Goal: Information Seeking & Learning: Learn about a topic

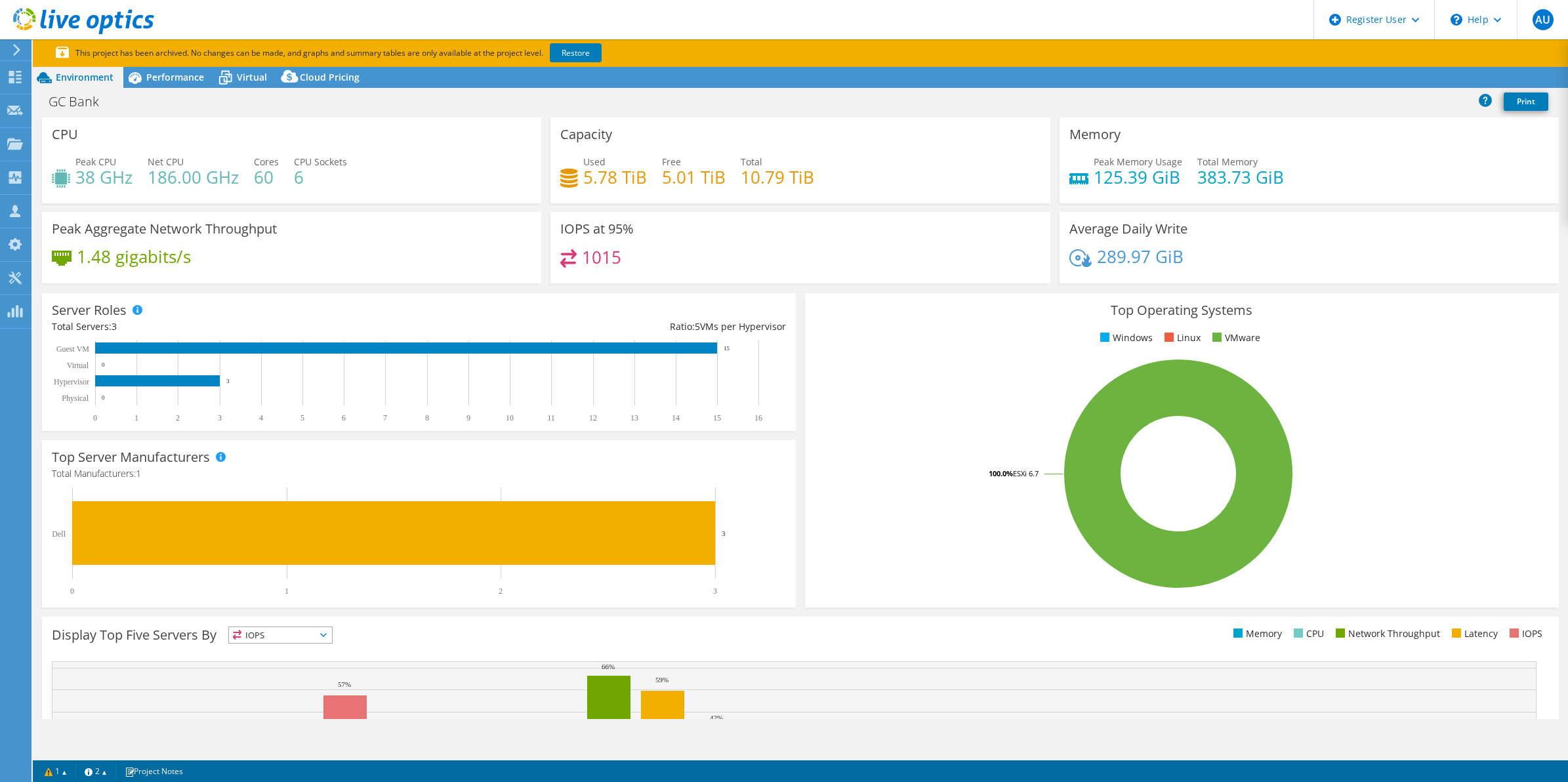
select select "USEast"
select select "USD"
click at [23, 23] on icon at bounding box center [84, 21] width 141 height 27
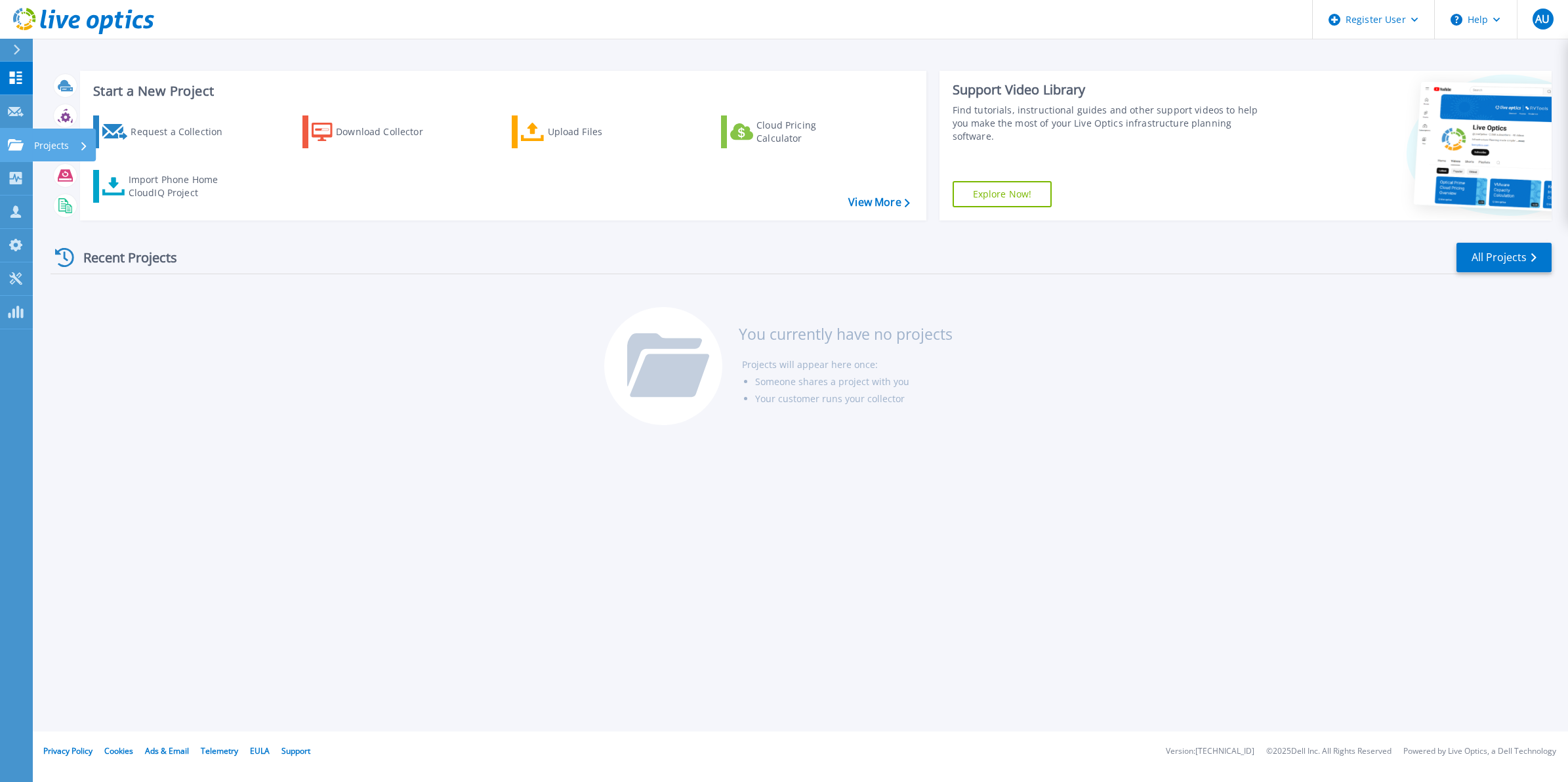
click at [14, 145] on icon at bounding box center [16, 145] width 16 height 11
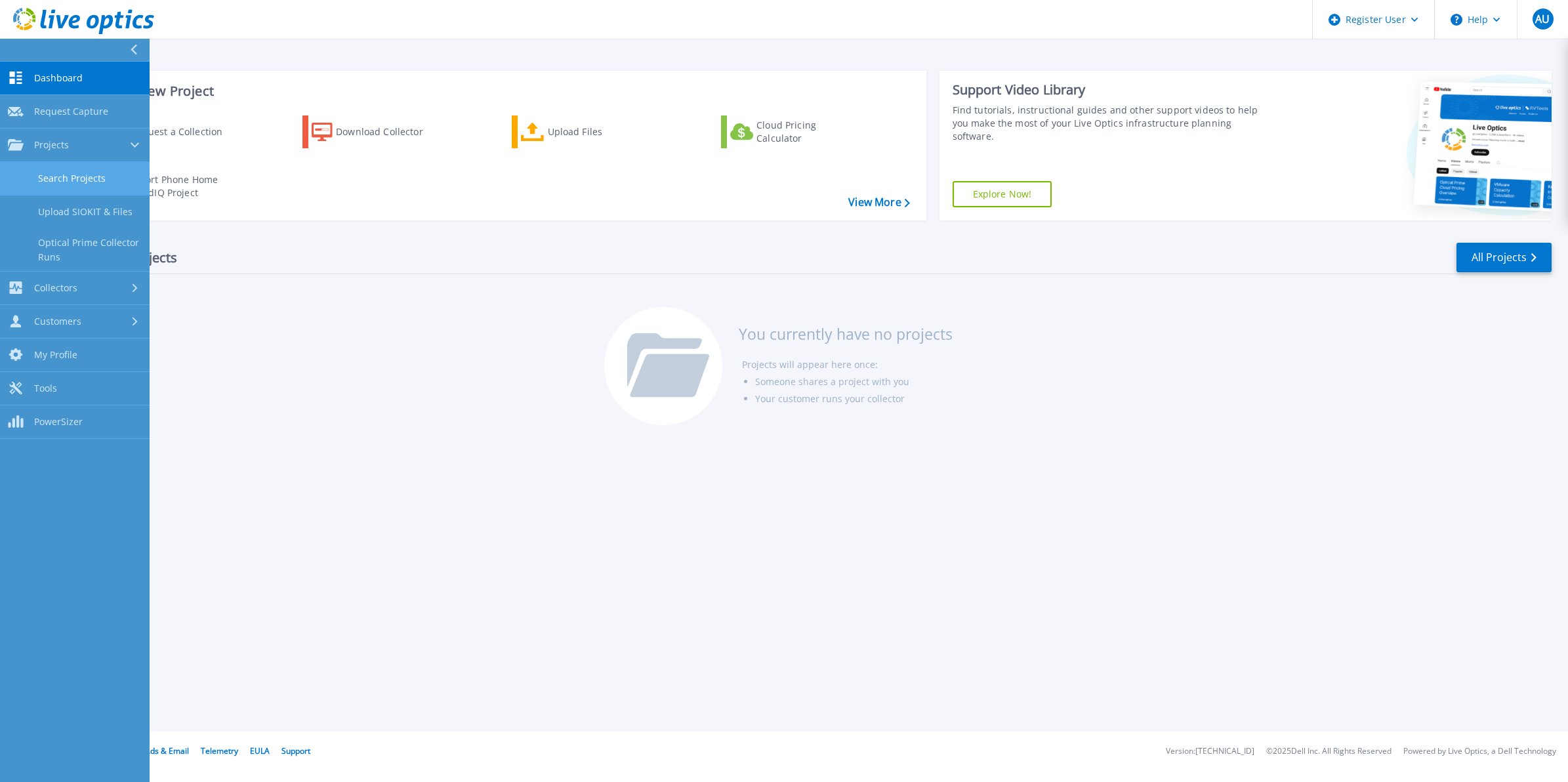
click at [84, 186] on link "Search Projects" at bounding box center [74, 179] width 150 height 33
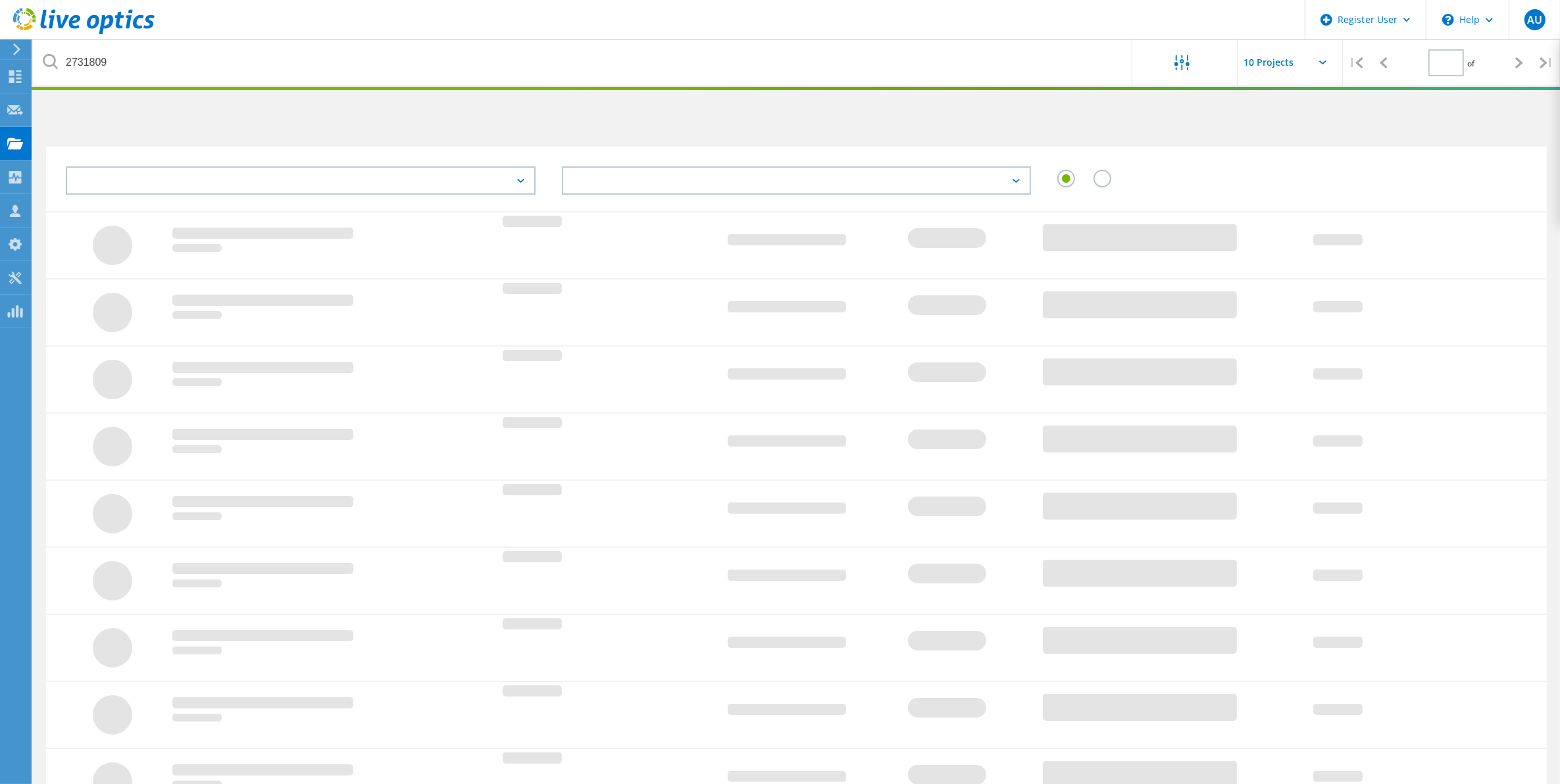
type input "1"
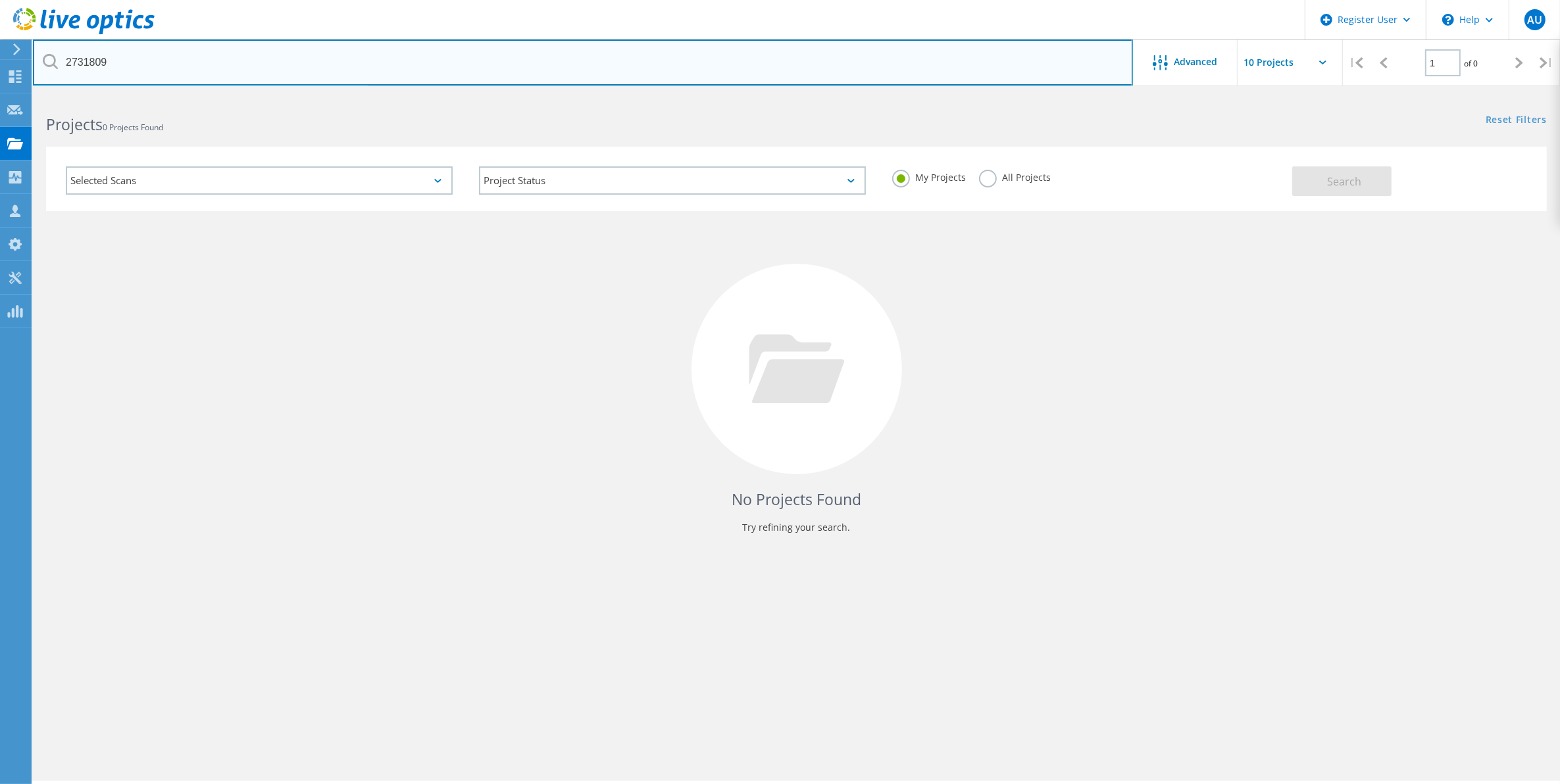
drag, startPoint x: 140, startPoint y: 54, endPoint x: -38, endPoint y: 91, distance: 181.8
click at [0, 91] on html "Register User \n Help Explore Helpful Articles Contact Support AU Dell User Alz…" at bounding box center [780, 410] width 1560 height 820
type input "3005851"
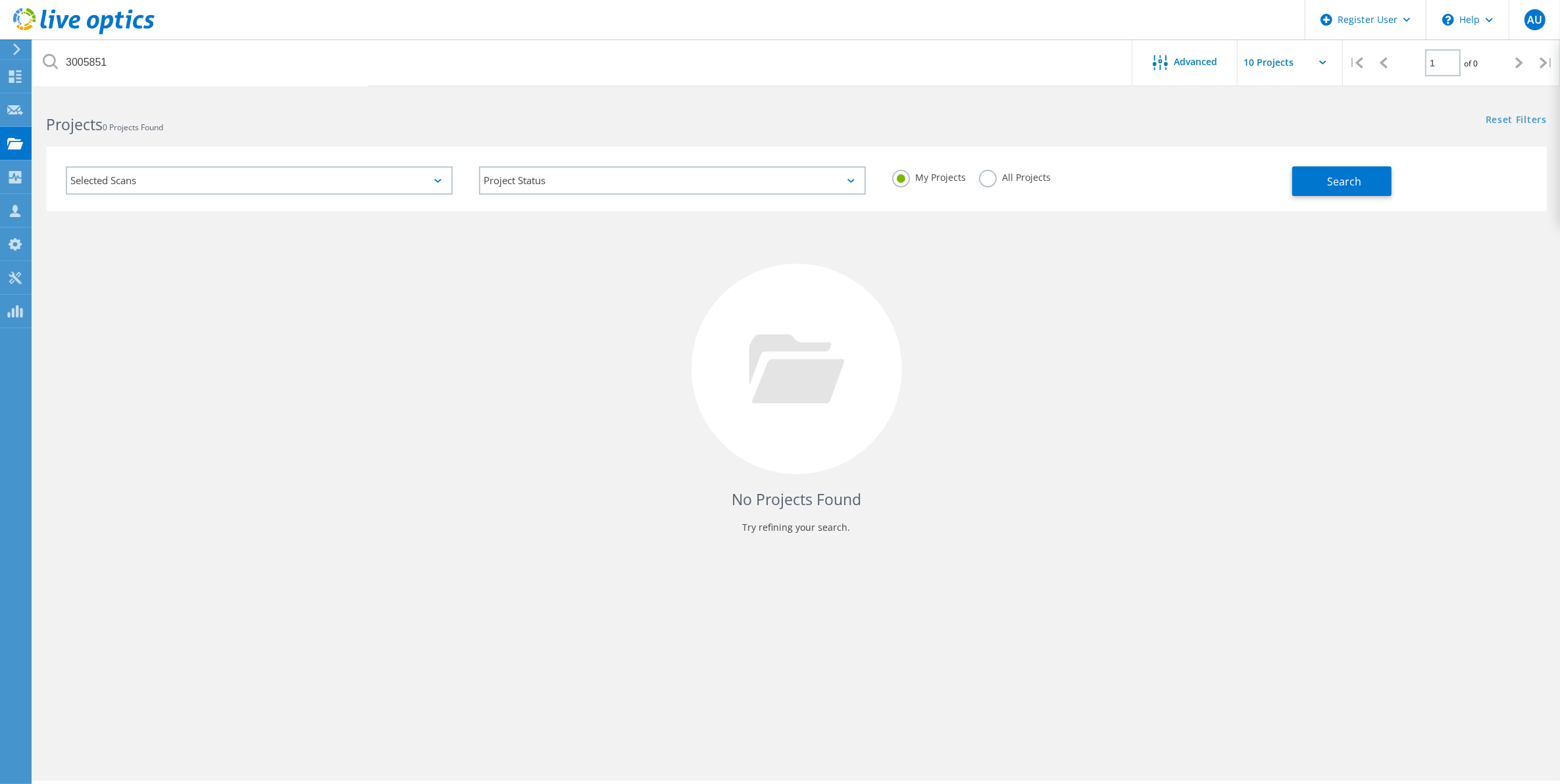
click at [971, 176] on div "My Projects All Projects" at bounding box center [1085, 178] width 413 height 48
click at [981, 176] on label "All Projects" at bounding box center [1015, 176] width 72 height 13
click at [0, 0] on input "All Projects" at bounding box center [0, 0] width 0 height 0
click at [1325, 186] on button "Search" at bounding box center [1342, 181] width 100 height 30
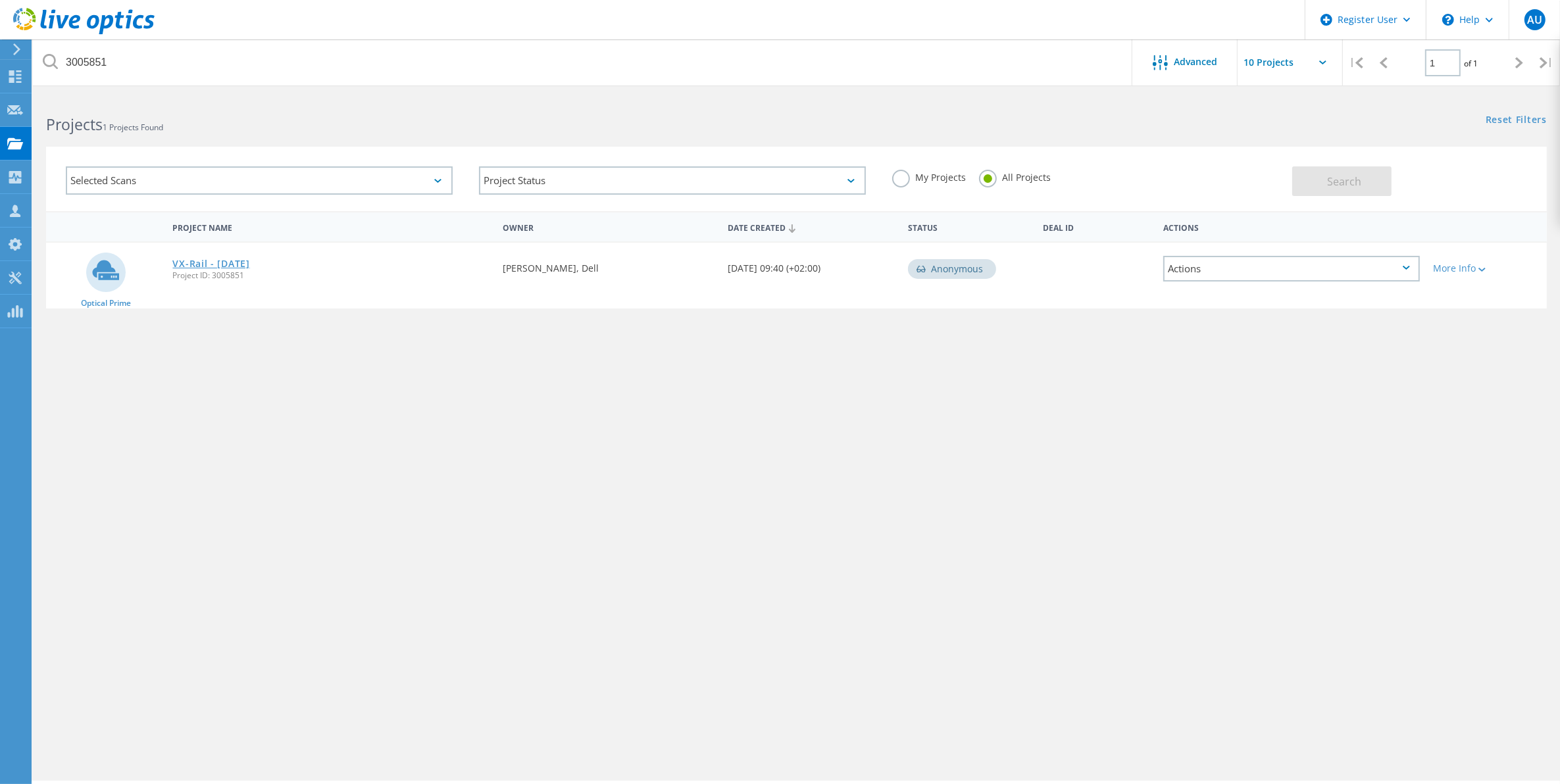
click at [250, 259] on link "VX-Rail - [DATE]" at bounding box center [210, 264] width 77 height 9
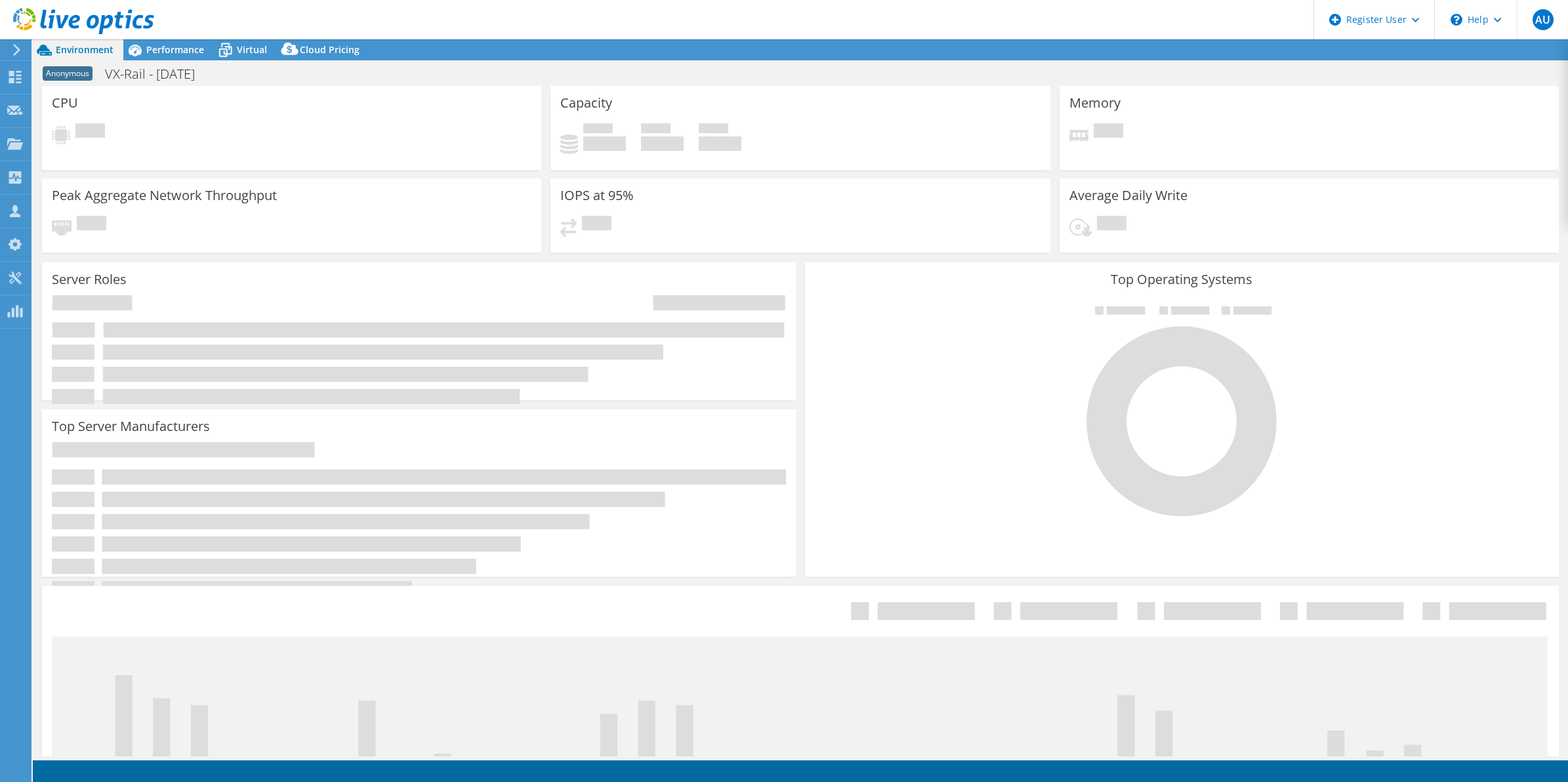
select select "USD"
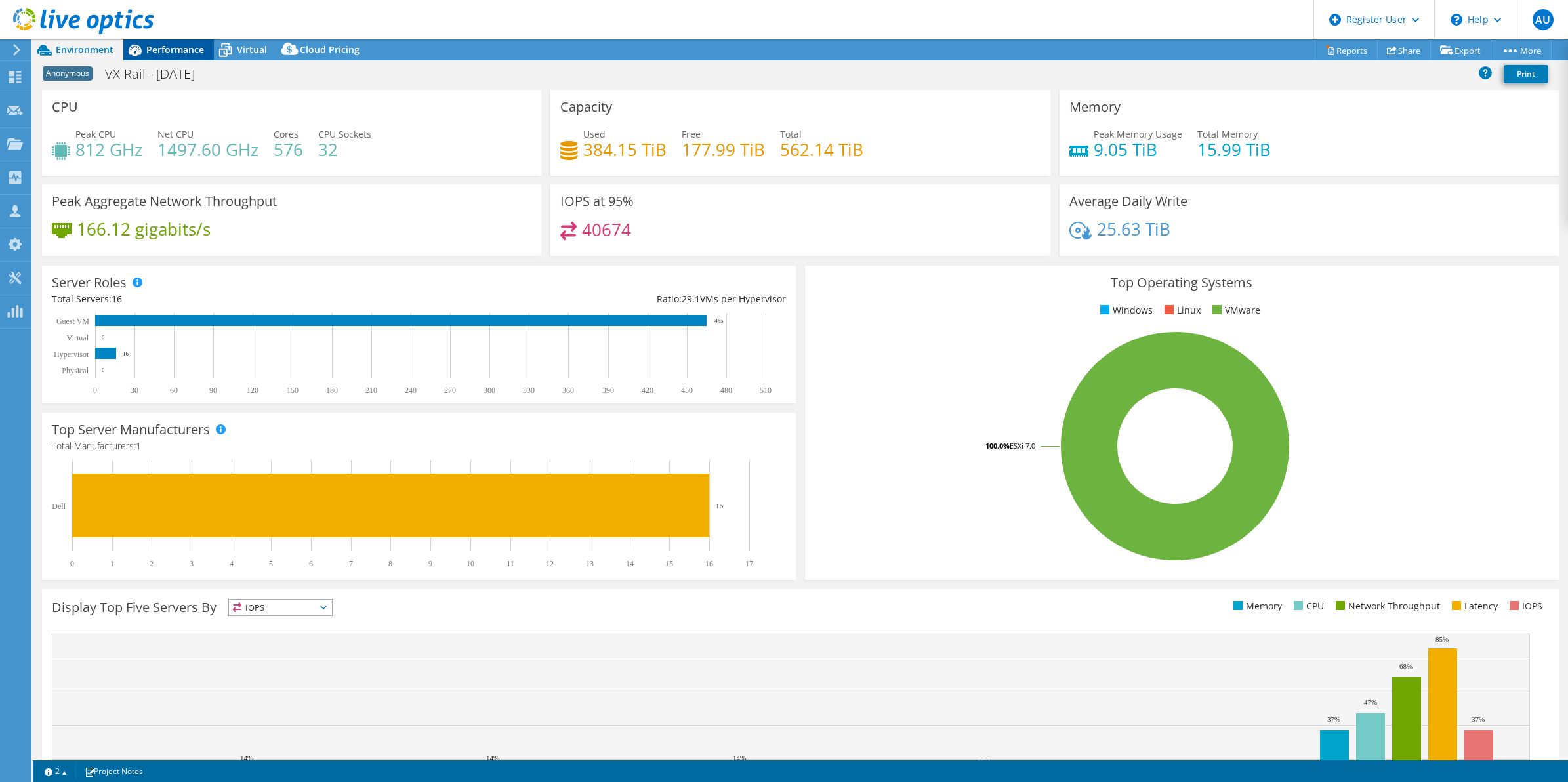
click at [159, 47] on span "Performance" at bounding box center [174, 50] width 57 height 13
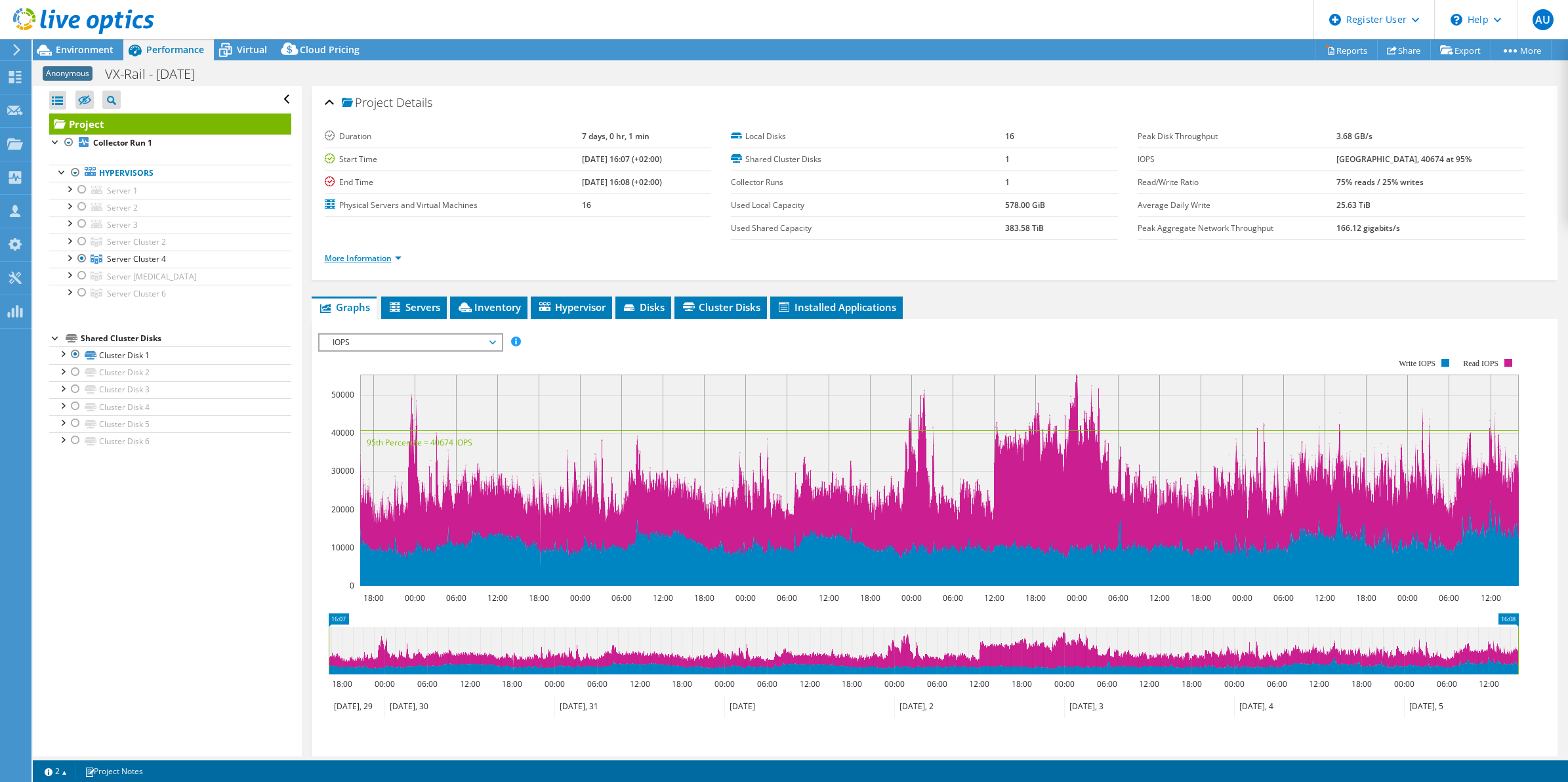
click at [376, 261] on link "More Information" at bounding box center [363, 258] width 77 height 11
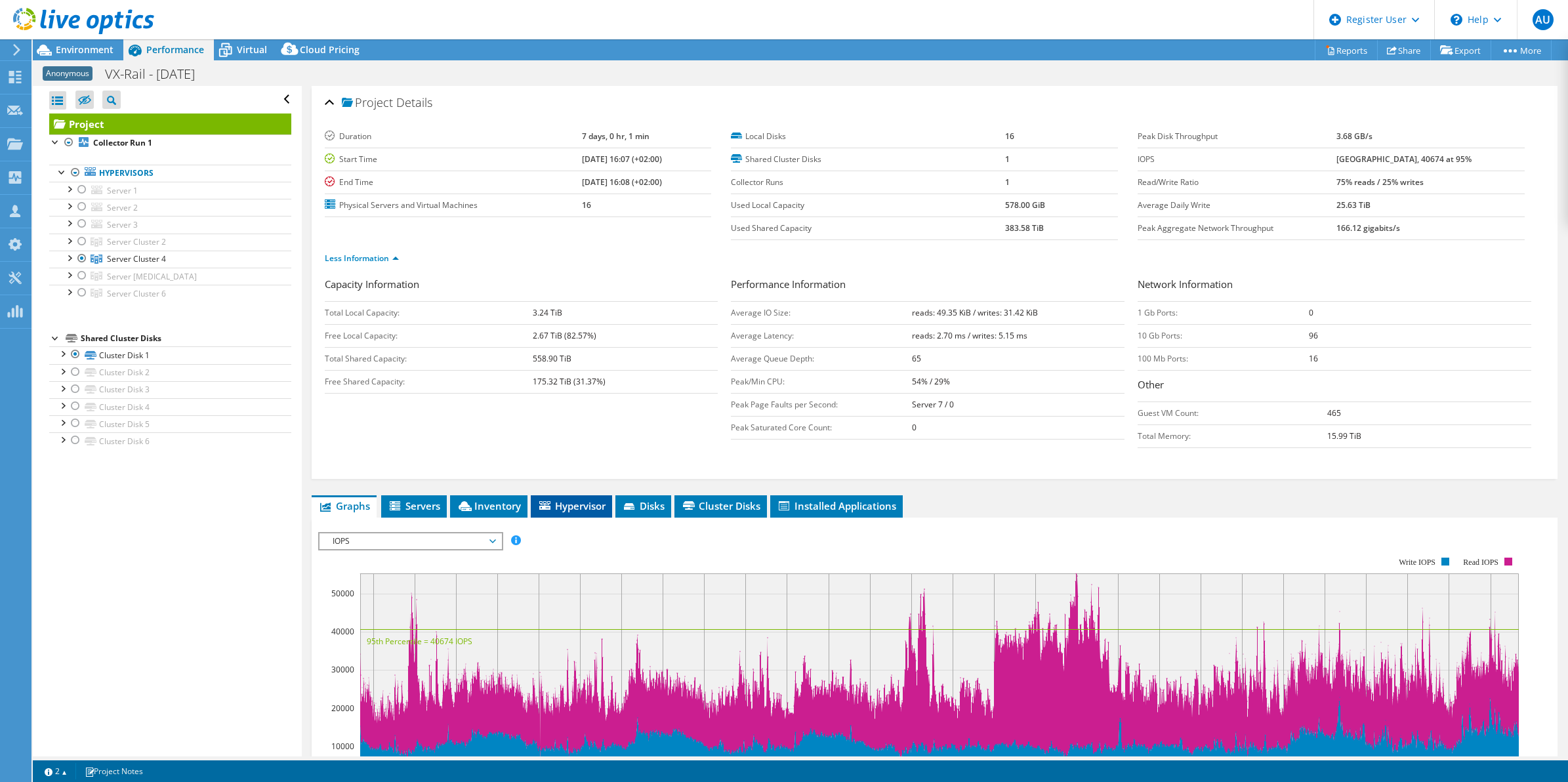
click at [559, 510] on span "Hypervisor" at bounding box center [571, 505] width 68 height 13
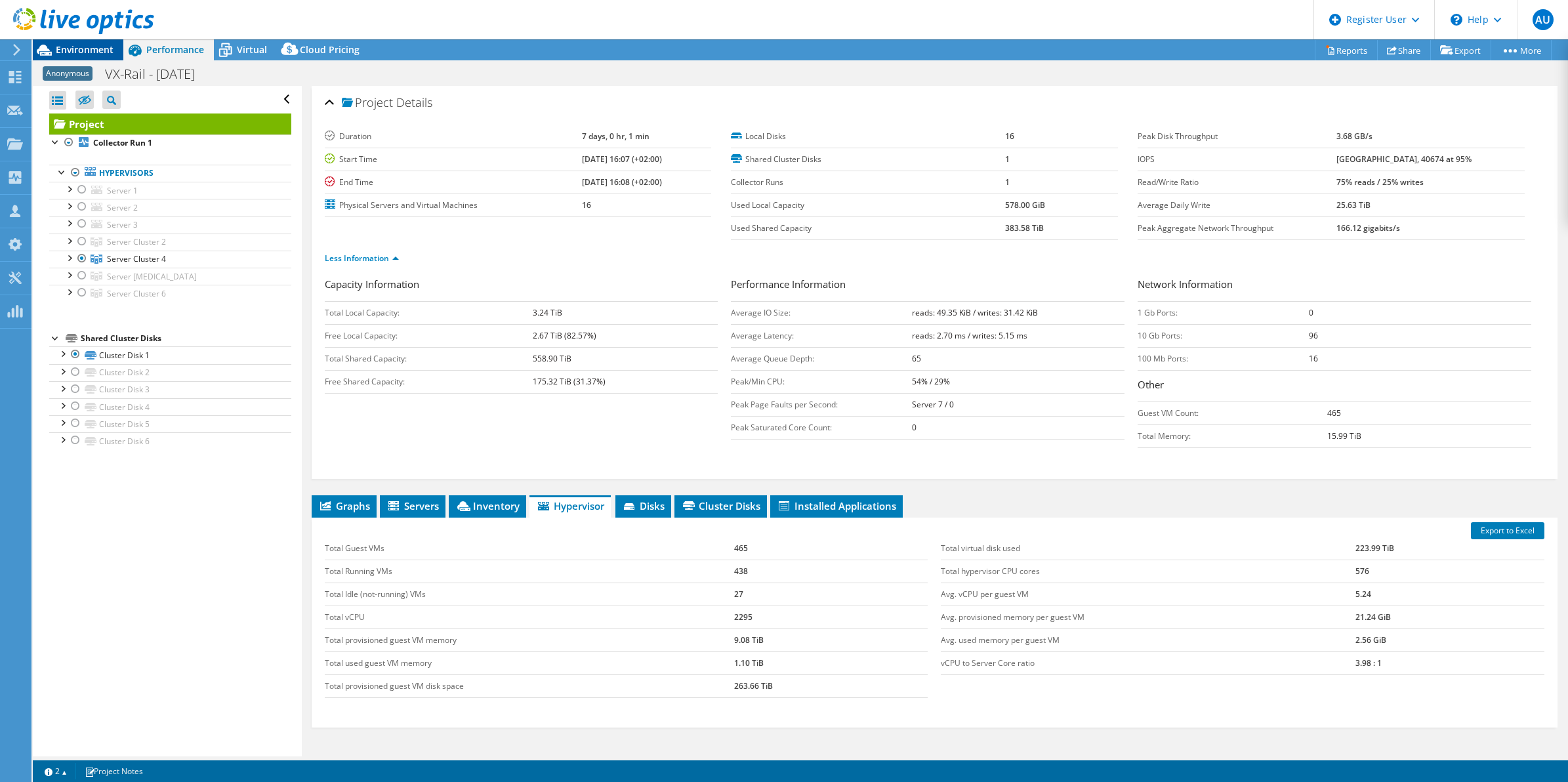
click at [82, 45] on span "Environment" at bounding box center [84, 50] width 57 height 13
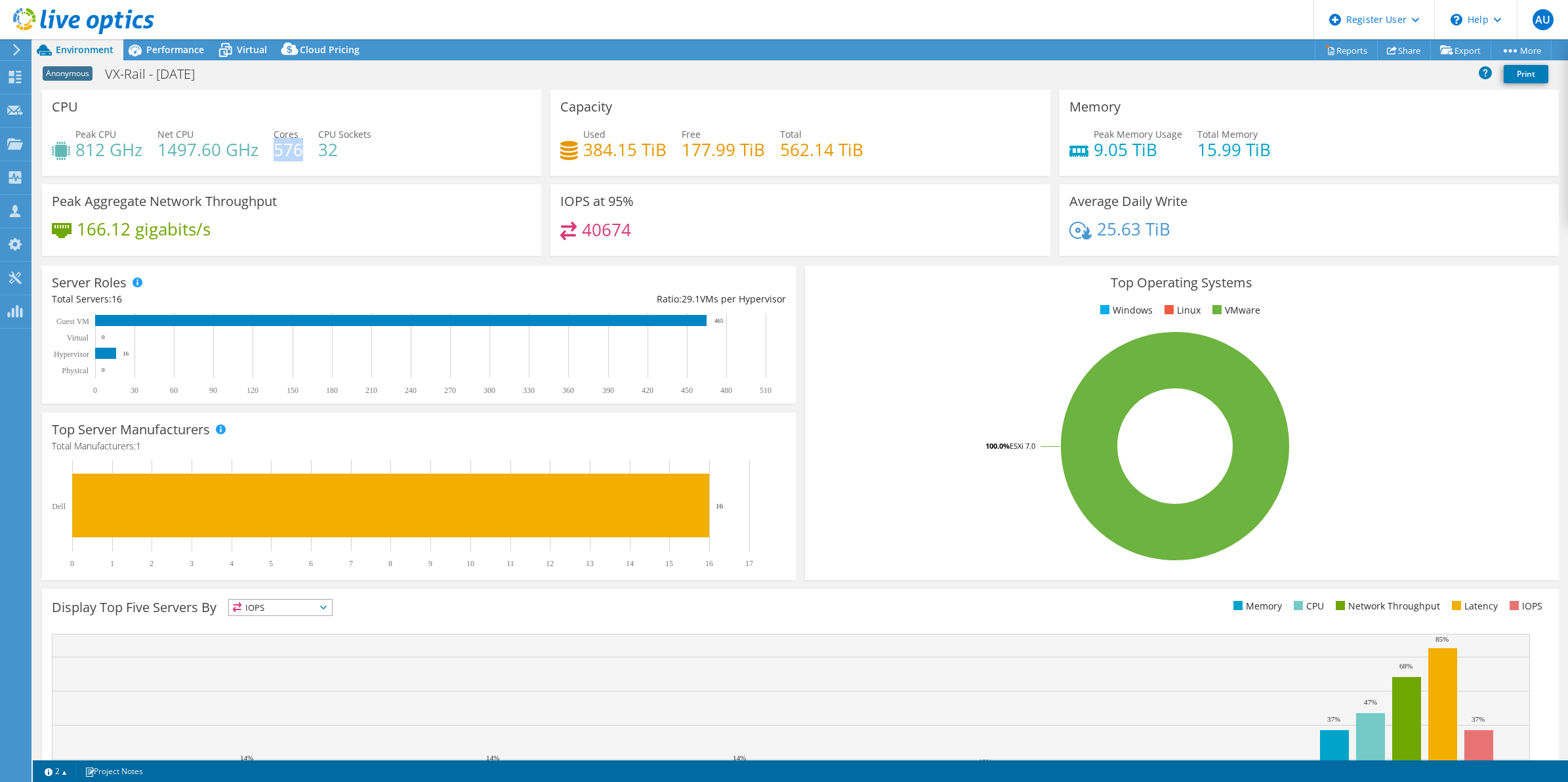
drag, startPoint x: 301, startPoint y: 146, endPoint x: 276, endPoint y: 155, distance: 26.6
click at [276, 155] on h4 "576" at bounding box center [289, 150] width 30 height 14
click at [162, 30] on header "AU Dell User Alzbeta Ulicna Alzbeta.Ulicna@dell.com Dell My Profile Log Out \n …" at bounding box center [784, 20] width 1568 height 40
click at [168, 57] on div "Performance" at bounding box center [169, 50] width 91 height 21
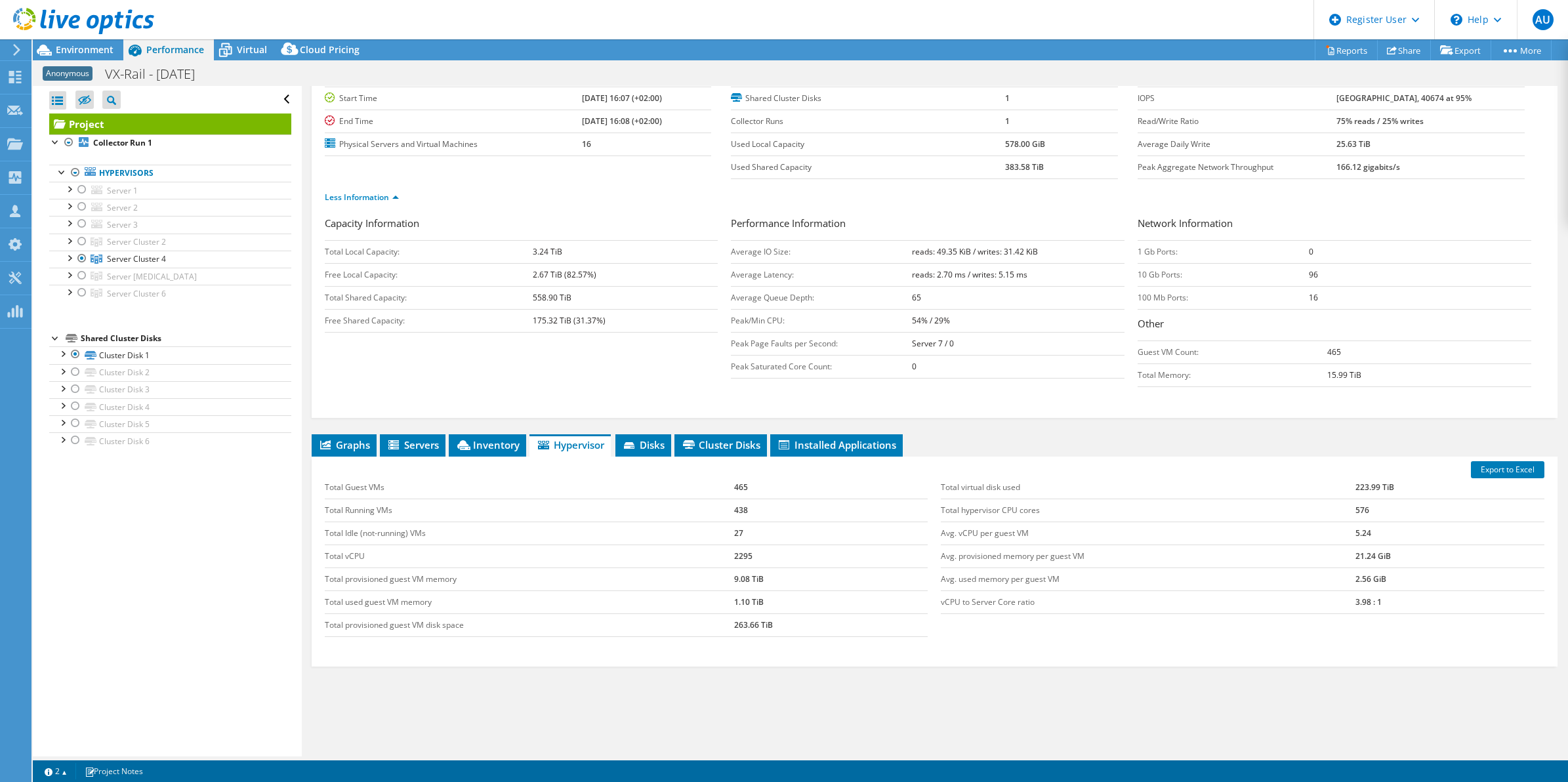
scroll to position [91, 0]
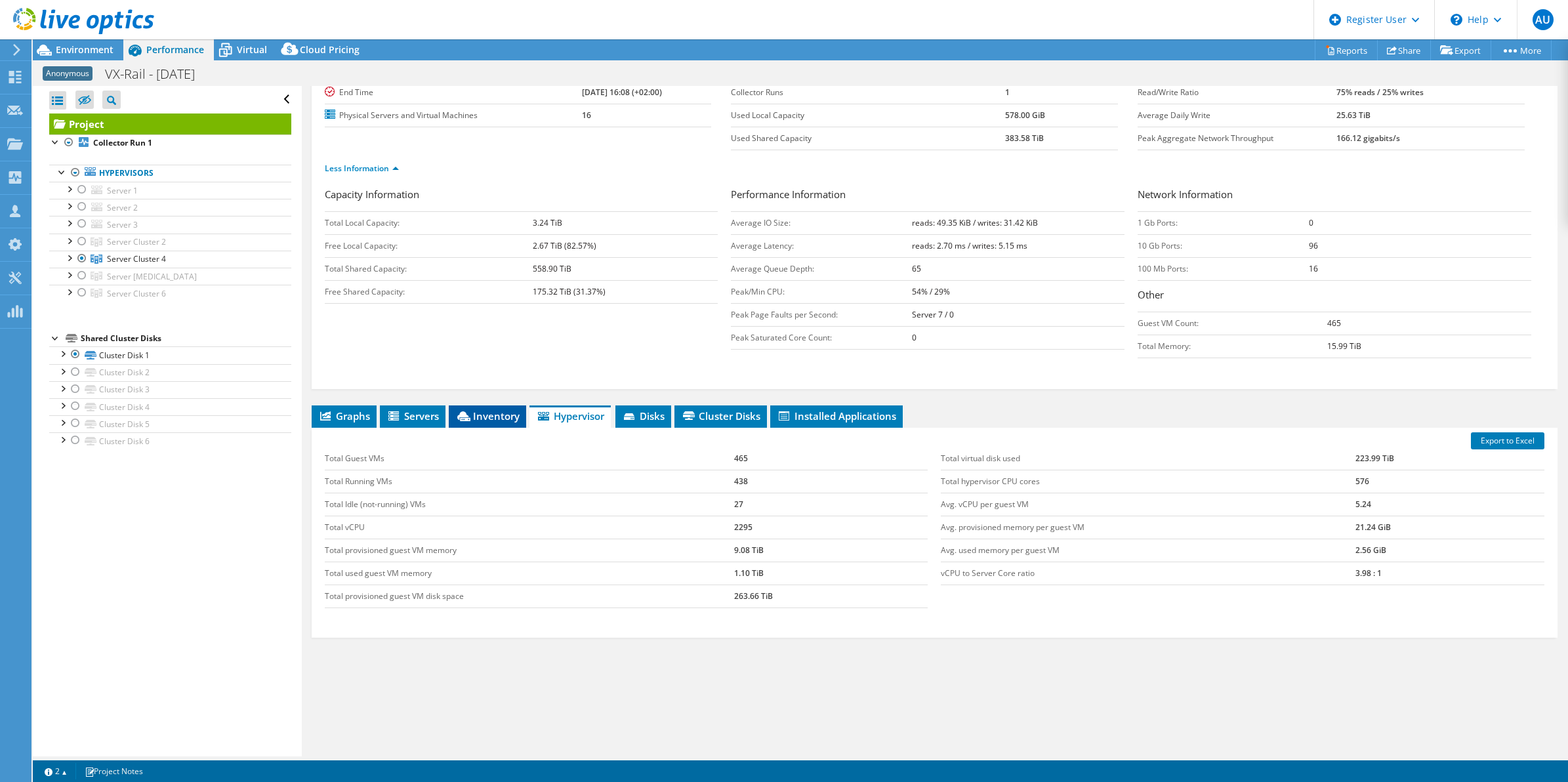
click at [483, 414] on span "Inventory" at bounding box center [487, 415] width 65 height 13
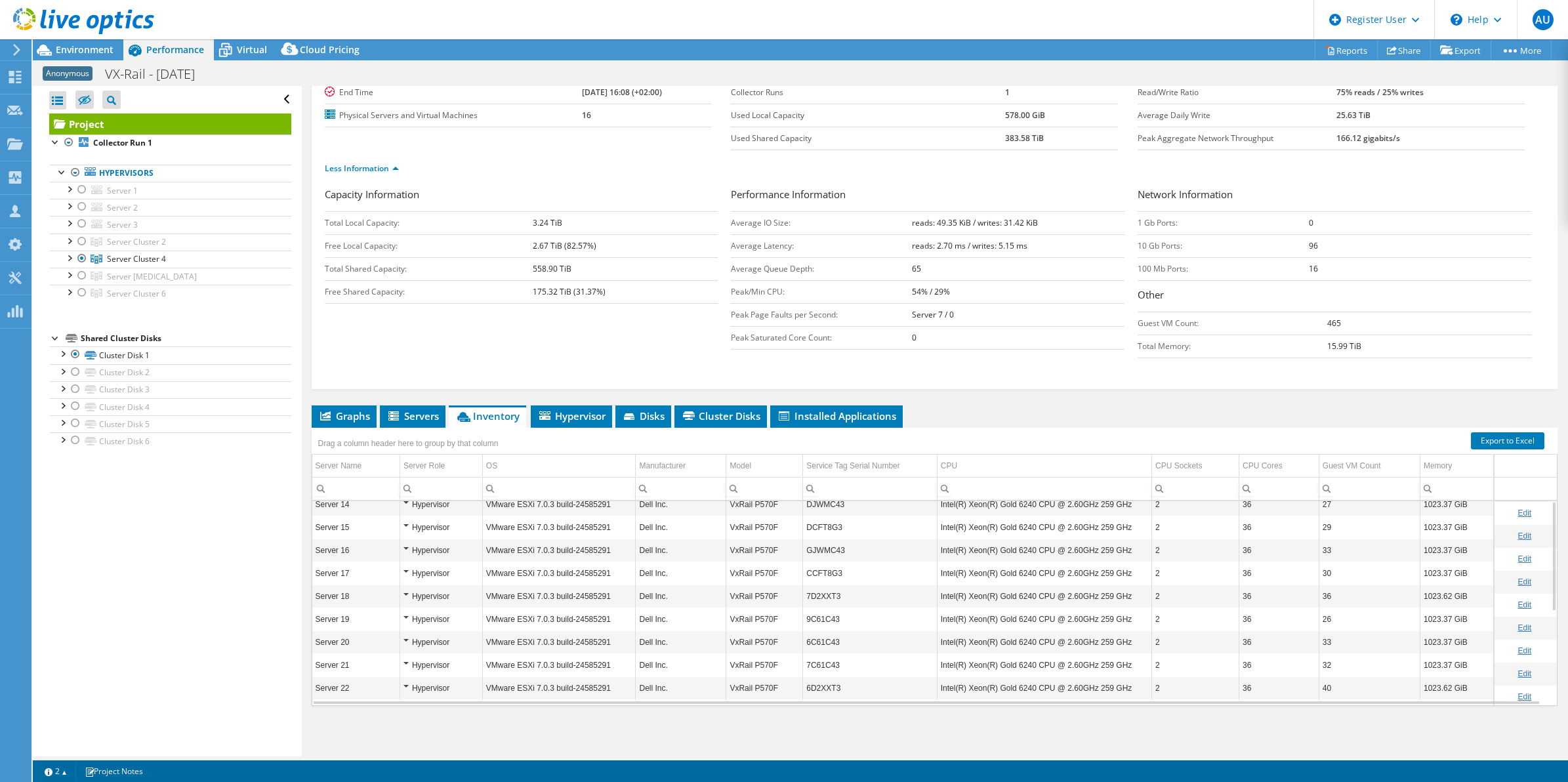
scroll to position [0, 0]
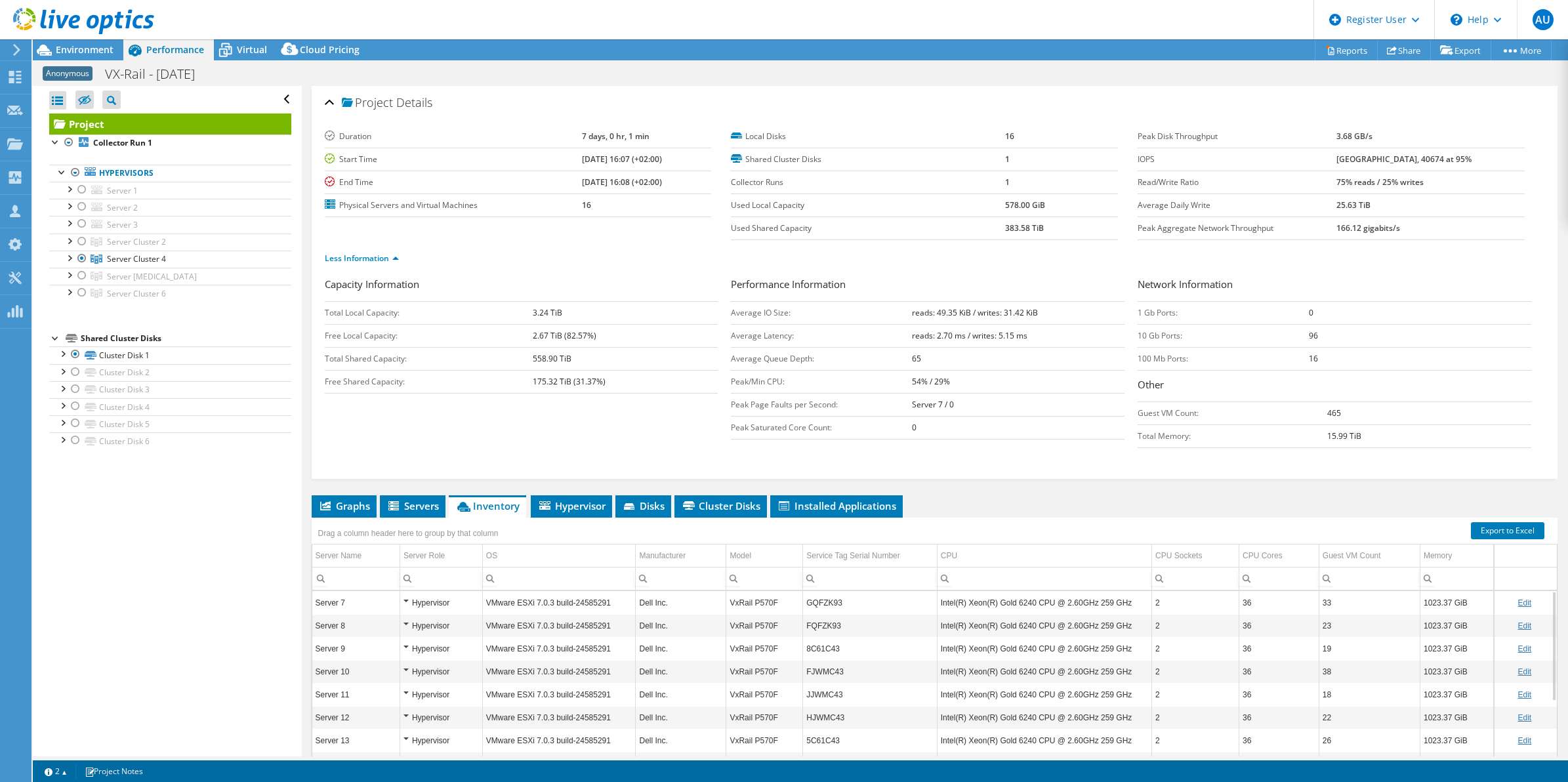
drag, startPoint x: 423, startPoint y: 505, endPoint x: 454, endPoint y: 515, distance: 32.6
click at [423, 505] on span "Servers" at bounding box center [413, 505] width 52 height 13
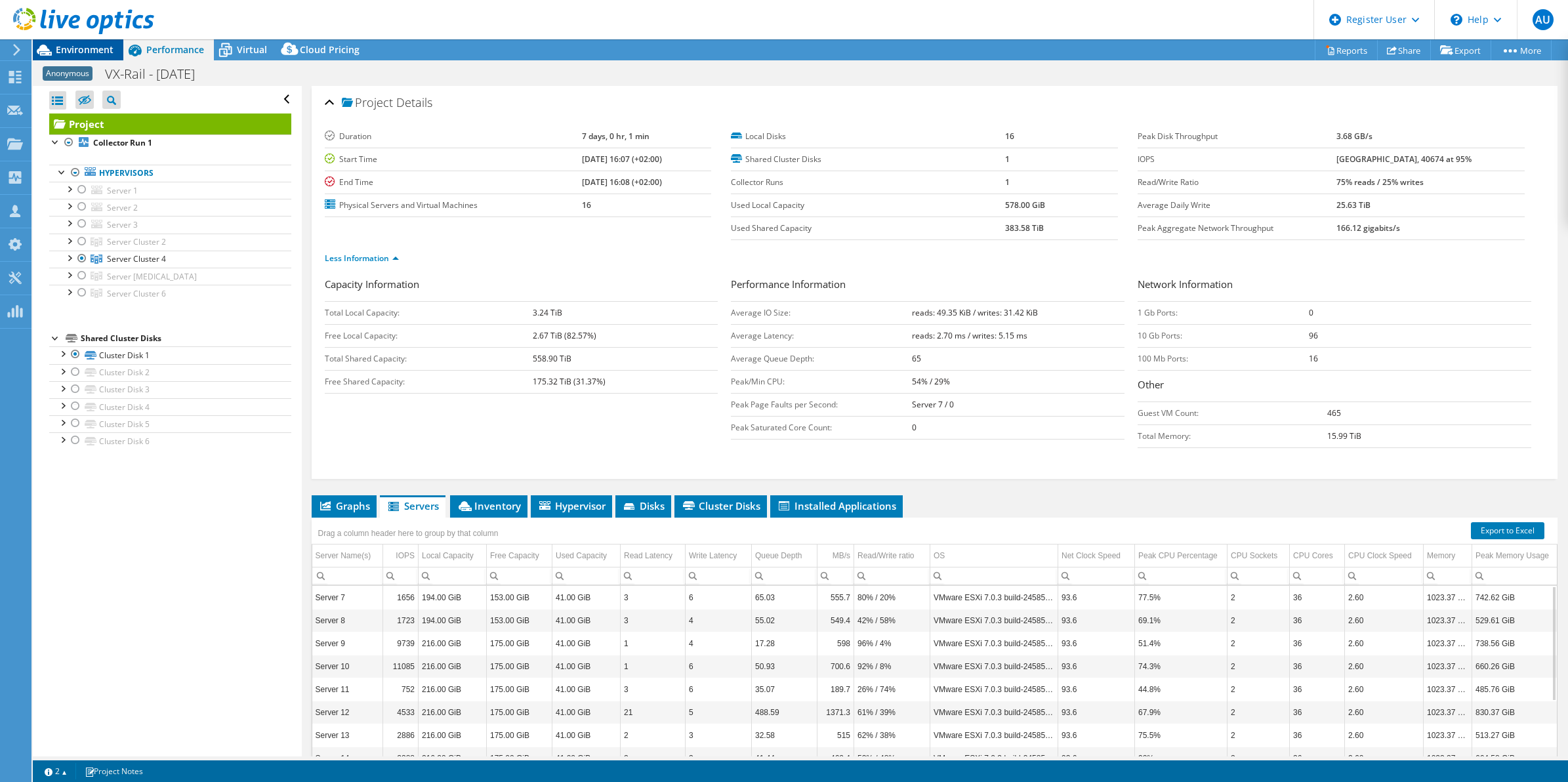
click at [69, 50] on span "Environment" at bounding box center [84, 50] width 57 height 13
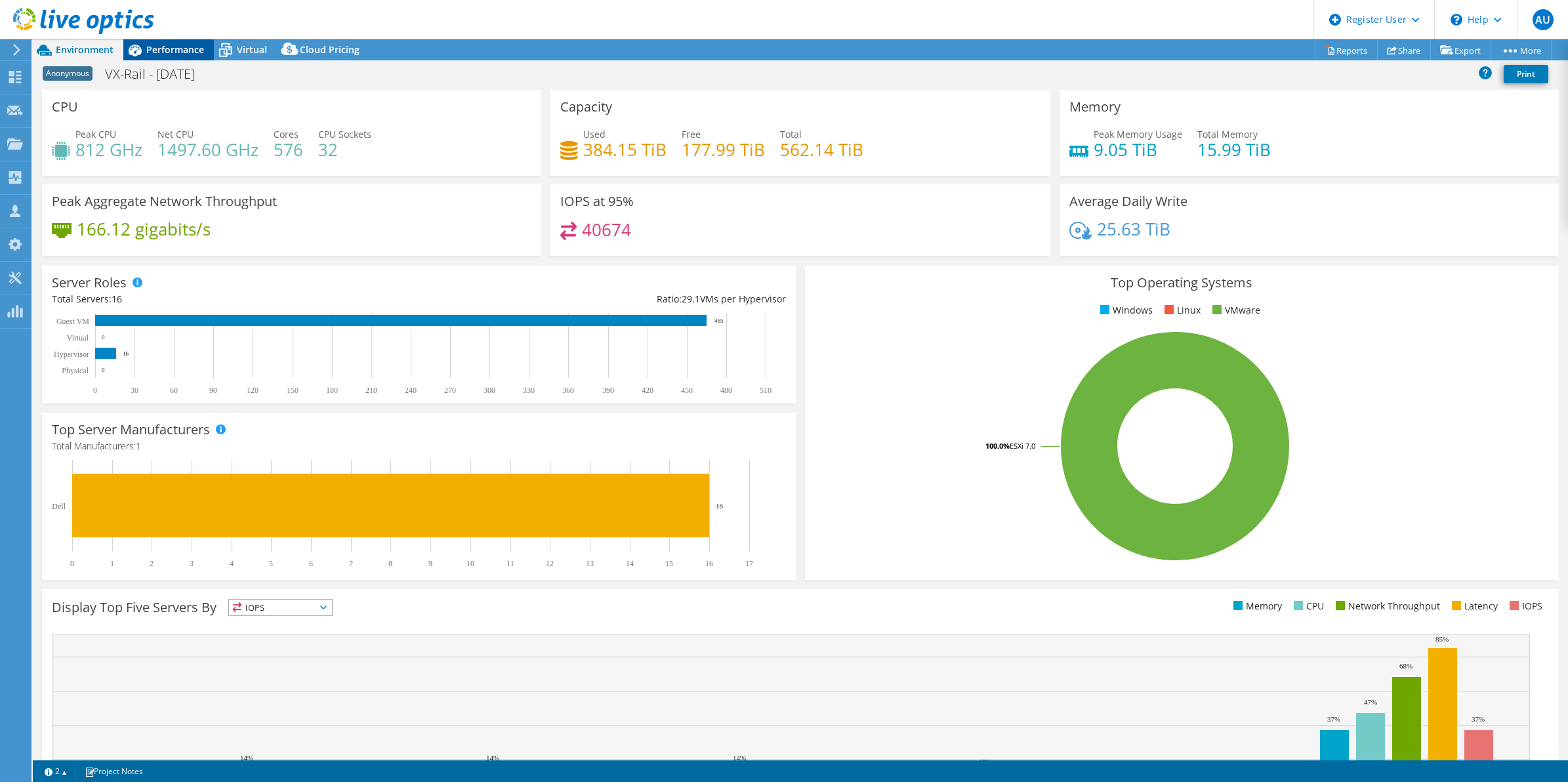
click at [186, 51] on span "Performance" at bounding box center [174, 50] width 57 height 13
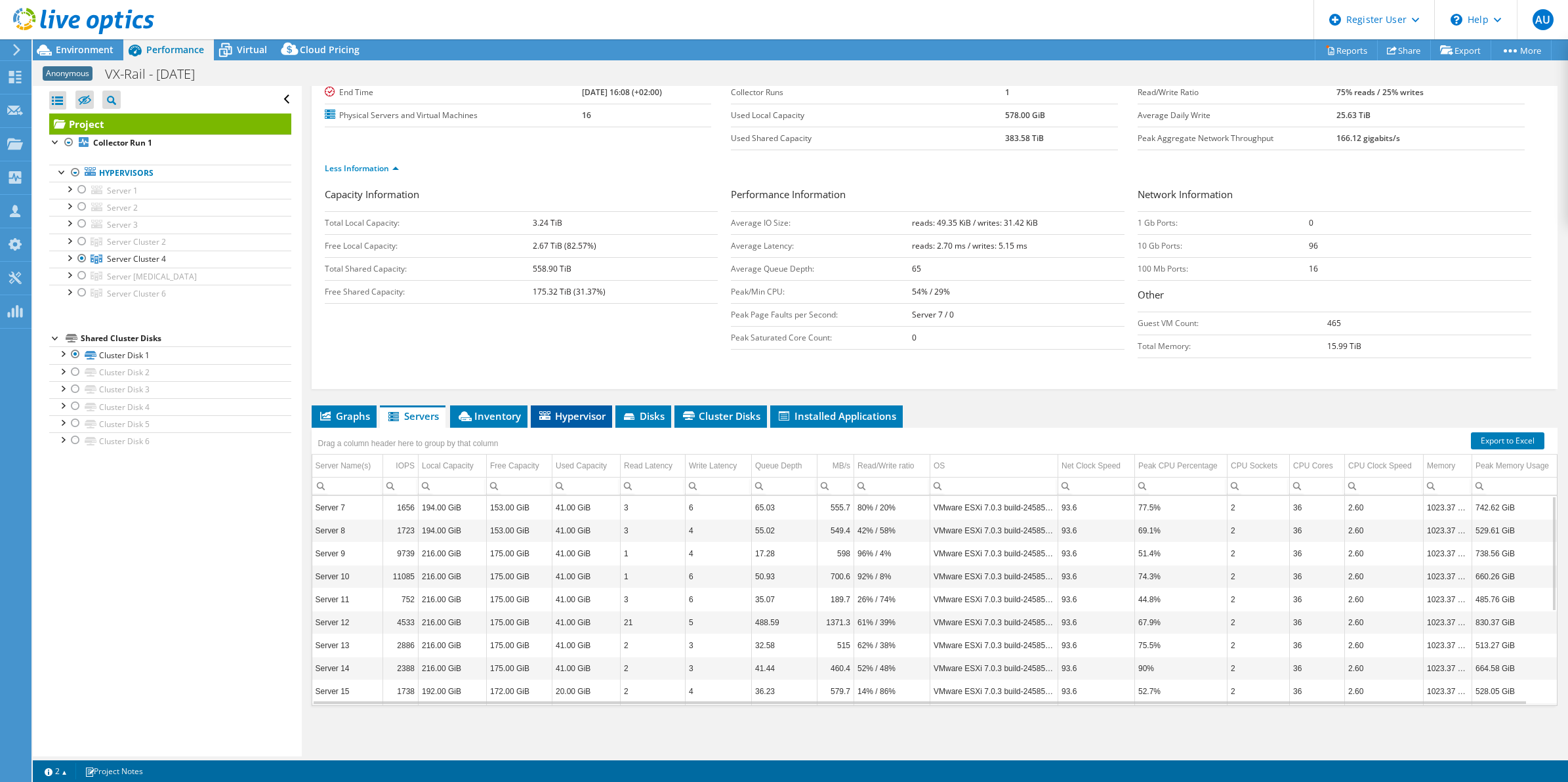
click at [585, 421] on span "Hypervisor" at bounding box center [571, 415] width 68 height 13
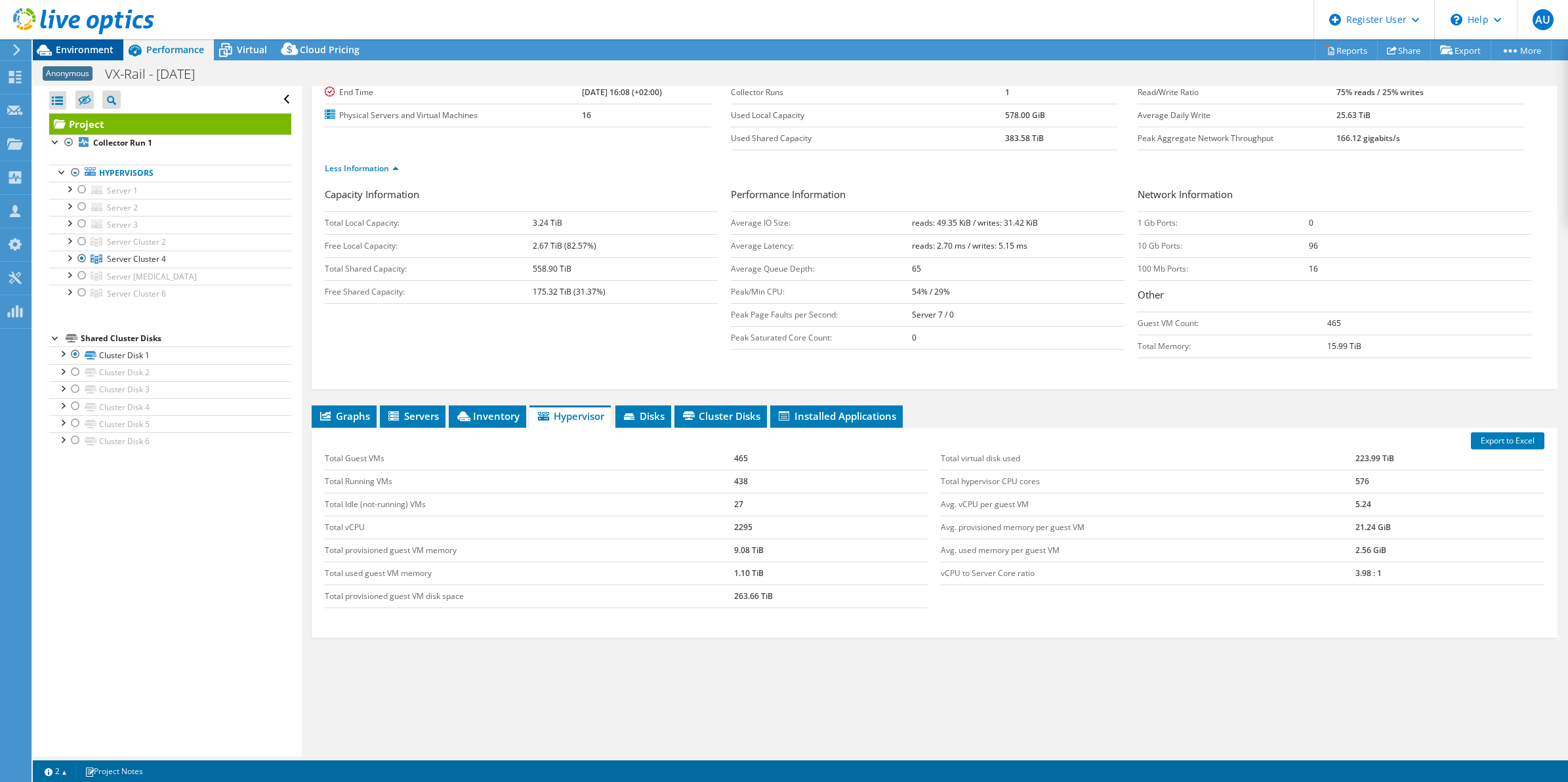
click at [74, 49] on span "Environment" at bounding box center [84, 50] width 57 height 13
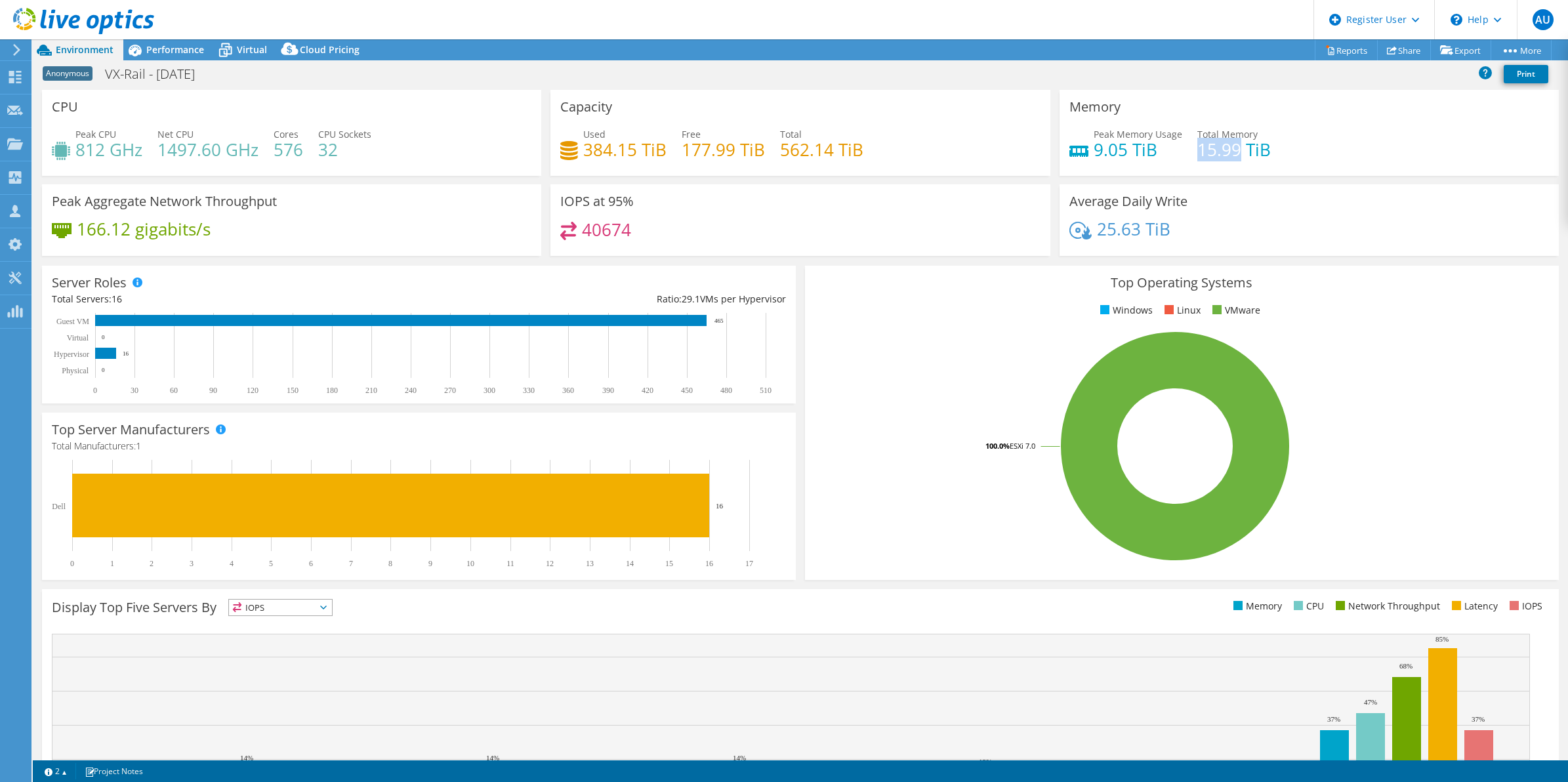
drag, startPoint x: 1189, startPoint y: 146, endPoint x: 1232, endPoint y: 159, distance: 44.9
click at [1232, 157] on h4 "15.99 TiB" at bounding box center [1234, 150] width 74 height 14
copy h4 "15.99"
click at [150, 46] on span "Performance" at bounding box center [174, 50] width 57 height 13
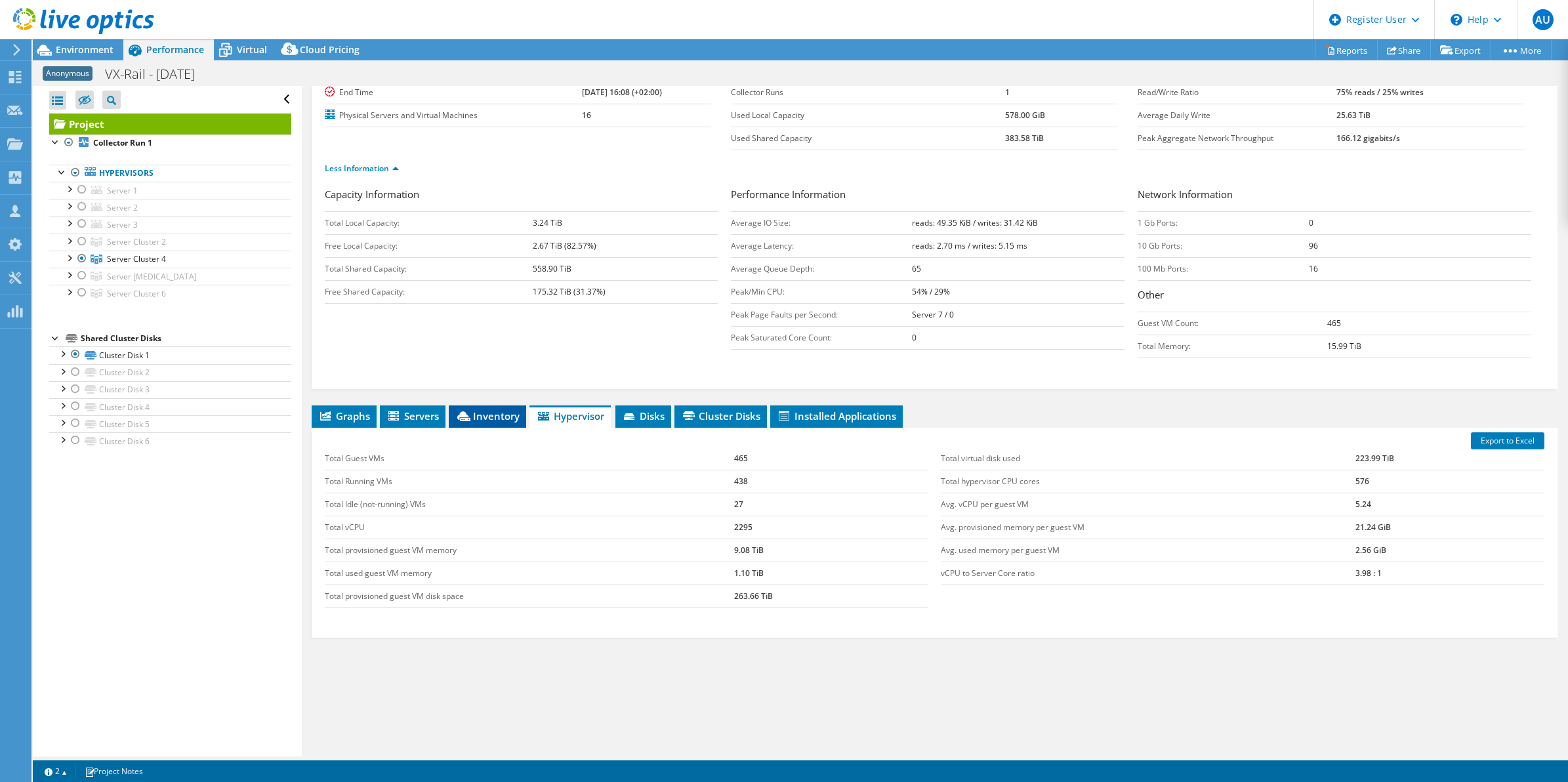
click at [472, 421] on span "Inventory" at bounding box center [487, 415] width 65 height 13
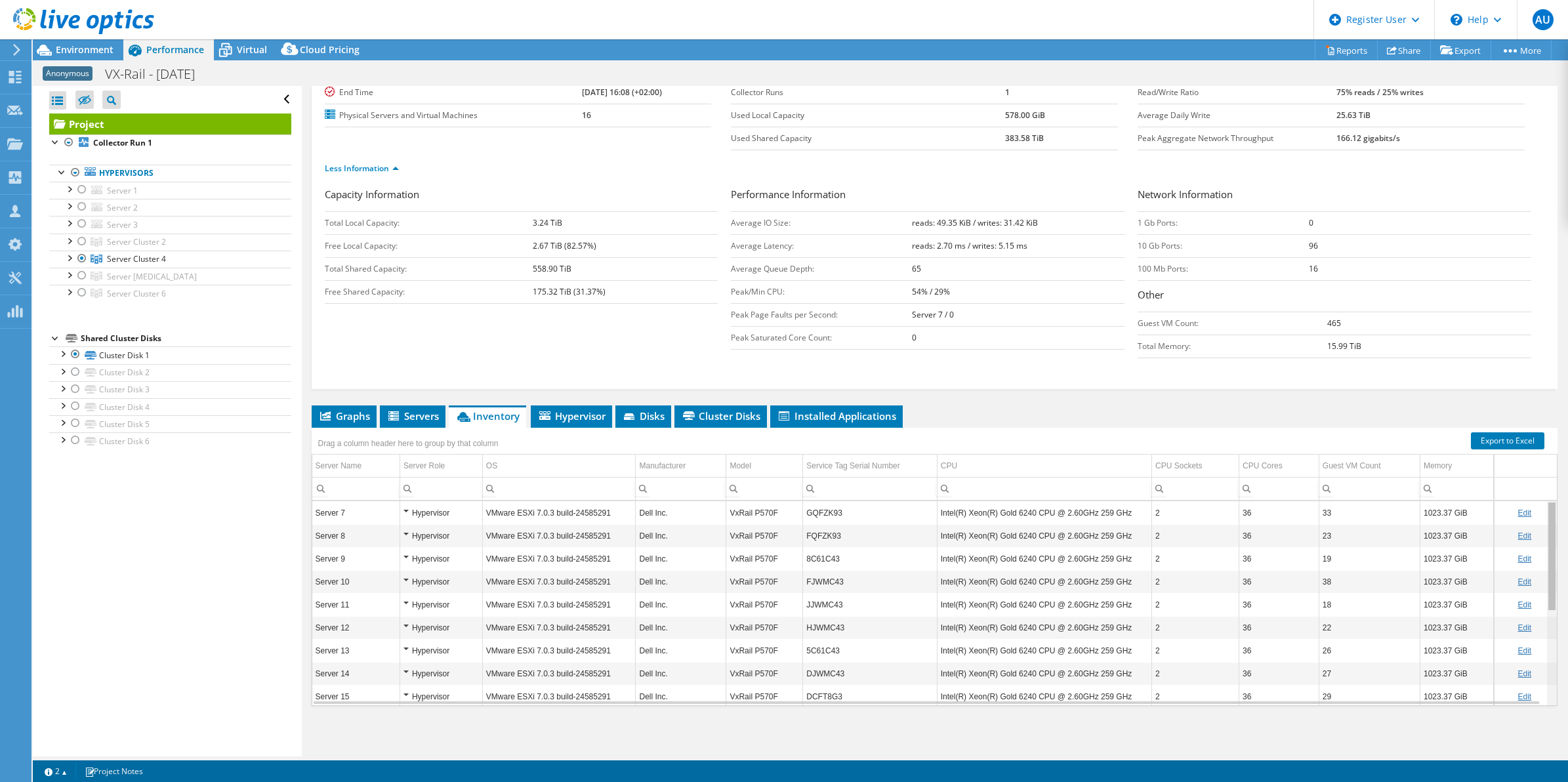
drag, startPoint x: 1540, startPoint y: 674, endPoint x: 1545, endPoint y: 562, distance: 112.1
click at [1545, 562] on body "AU Dell User Alzbeta Ulicna Alzbeta.Ulicna@dell.com Dell My Profile Log Out \n …" at bounding box center [784, 391] width 1568 height 782
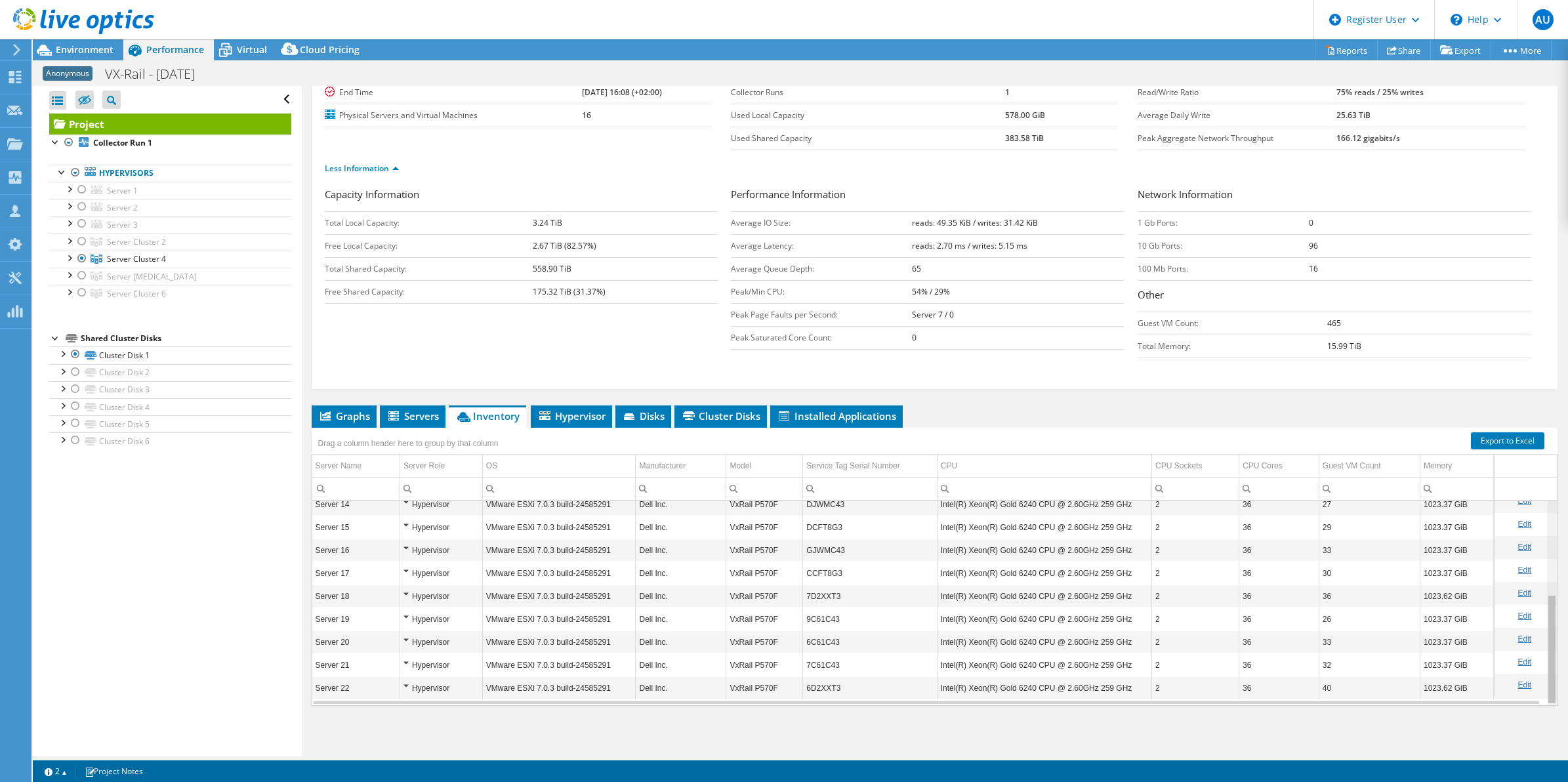
drag, startPoint x: 1542, startPoint y: 564, endPoint x: 1520, endPoint y: 700, distance: 137.8
click at [1542, 698] on body "AU Dell User Alzbeta Ulicna Alzbeta.Ulicna@dell.com Dell My Profile Log Out \n …" at bounding box center [784, 391] width 1568 height 782
click at [71, 258] on div at bounding box center [69, 257] width 13 height 13
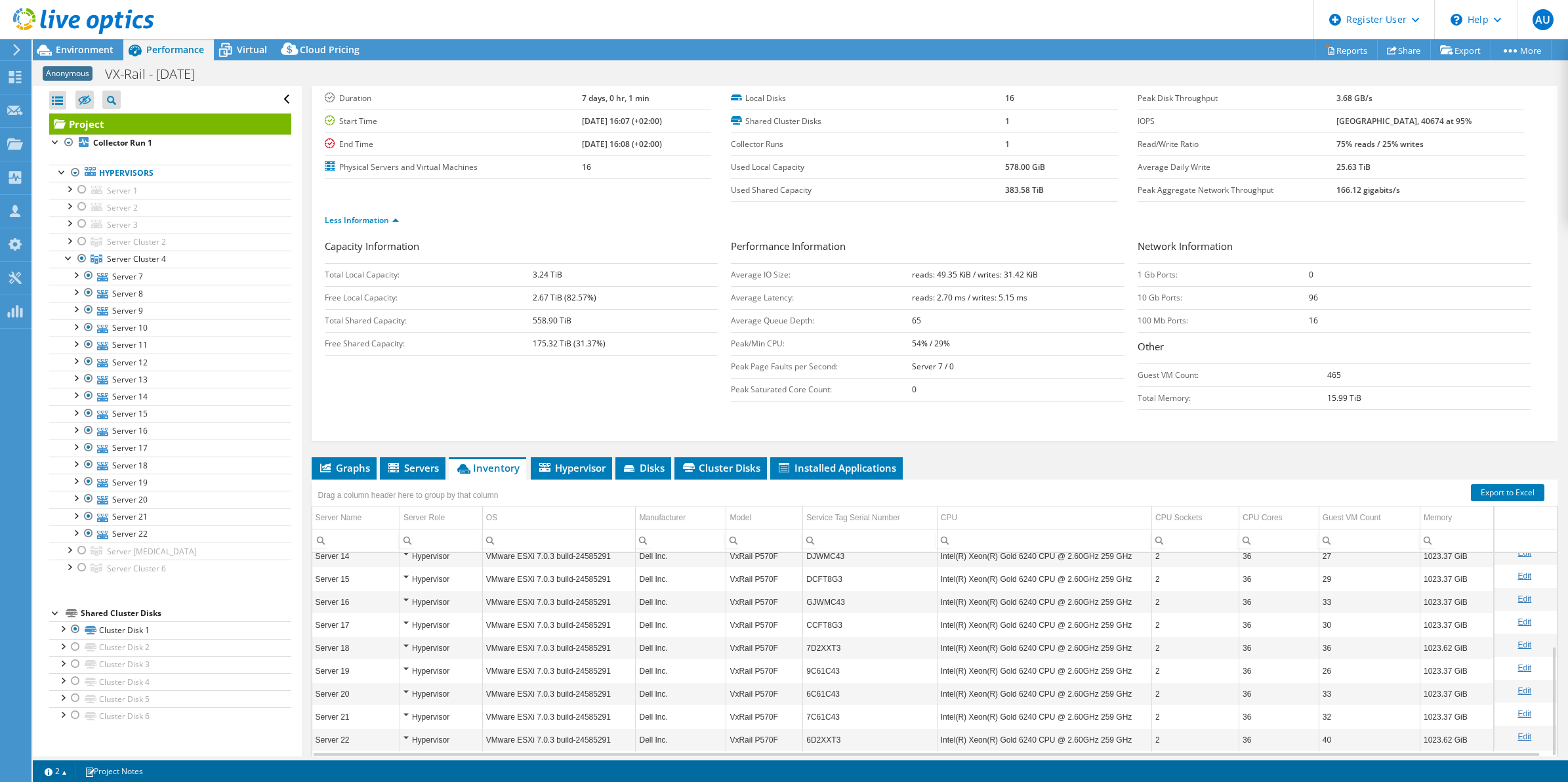
scroll to position [0, 0]
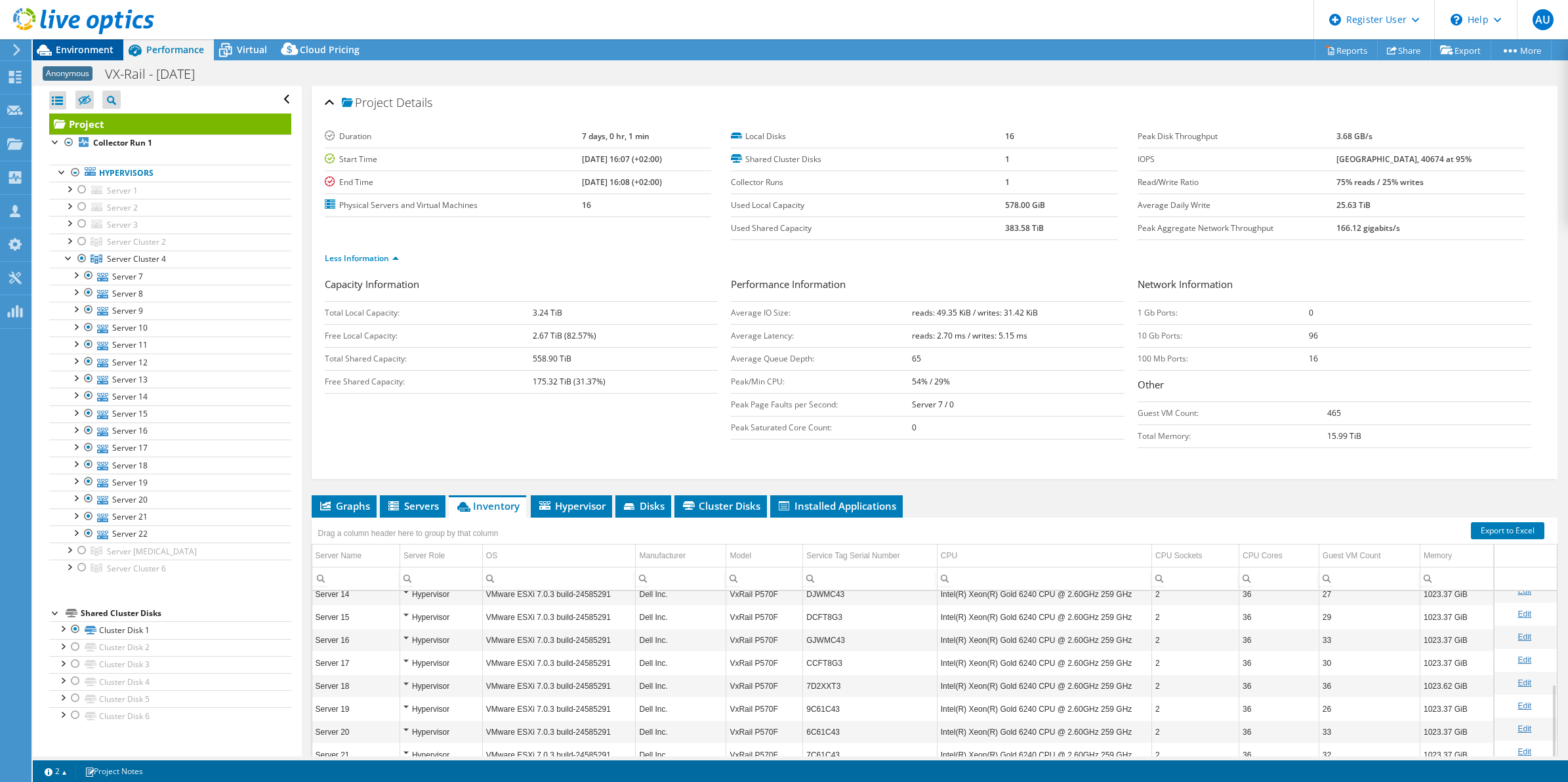
click at [84, 50] on span "Environment" at bounding box center [84, 50] width 57 height 13
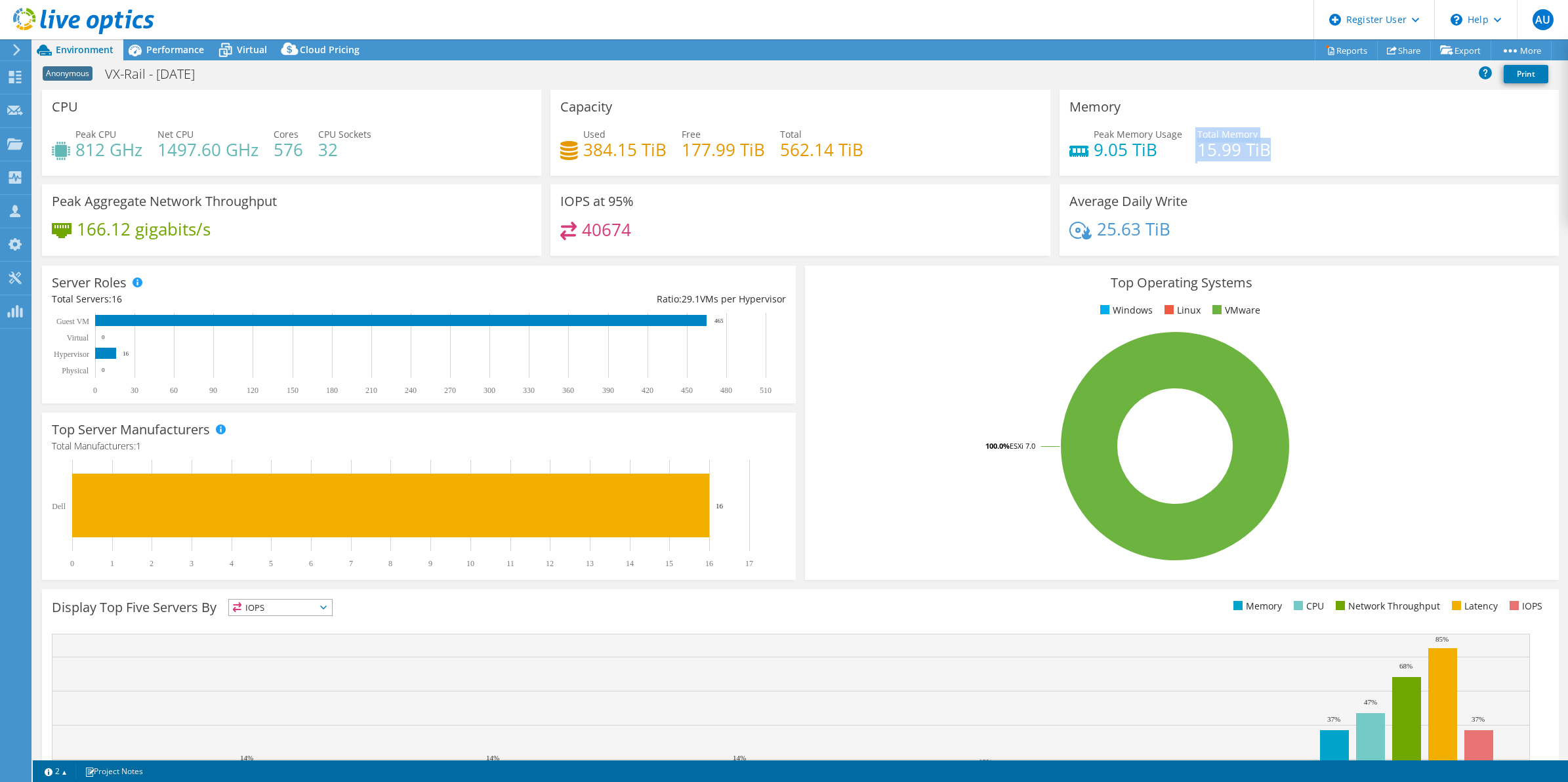
drag, startPoint x: 1182, startPoint y: 152, endPoint x: 1352, endPoint y: 167, distance: 170.7
click at [1352, 167] on div "Peak Memory Usage 9.05 TiB Total Memory 15.99 TiB" at bounding box center [1309, 149] width 479 height 43
click at [963, 391] on rect at bounding box center [1175, 446] width 721 height 230
click at [172, 56] on div "Performance" at bounding box center [169, 50] width 91 height 21
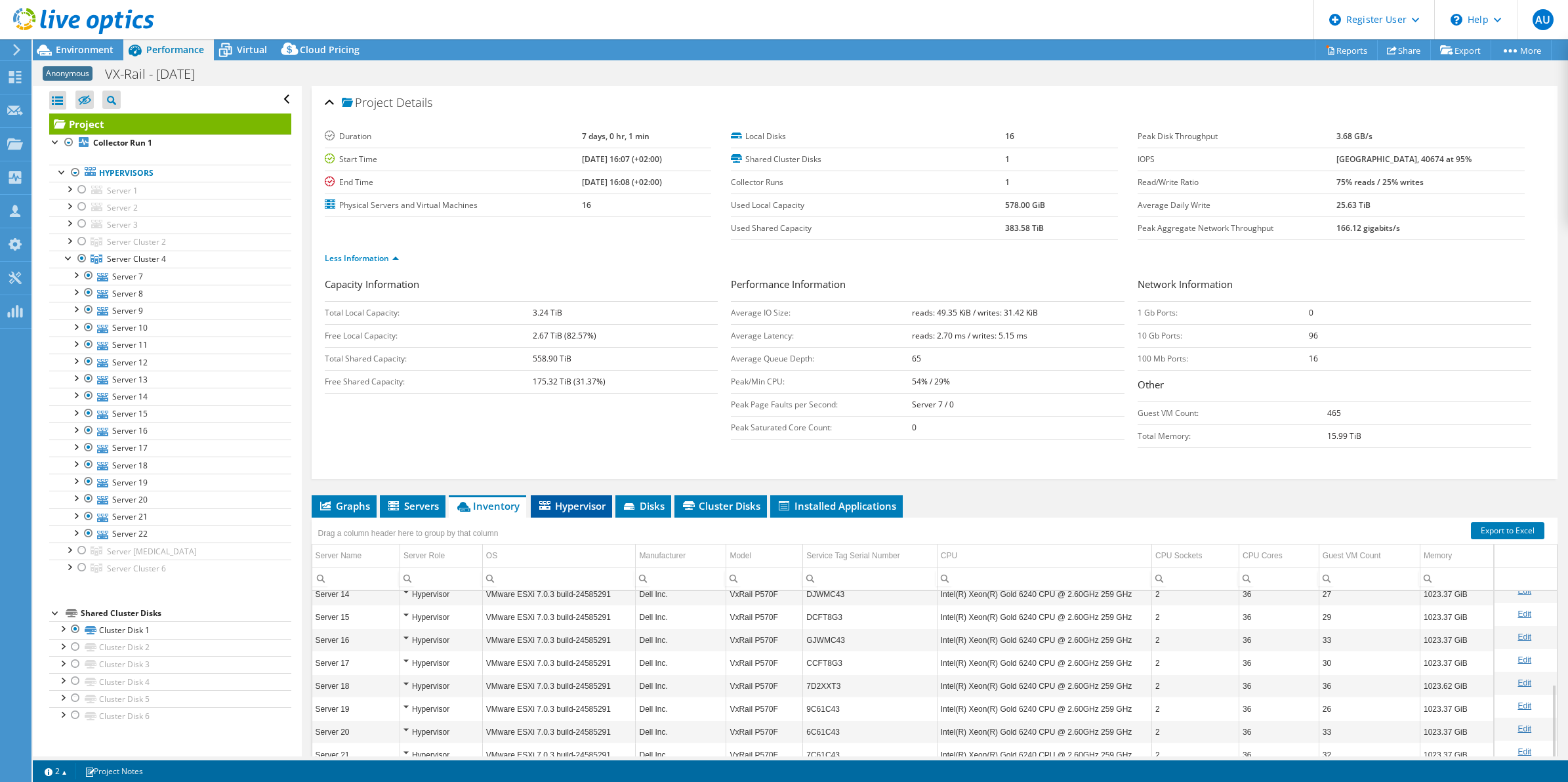
click at [599, 501] on span "Hypervisor" at bounding box center [571, 505] width 68 height 13
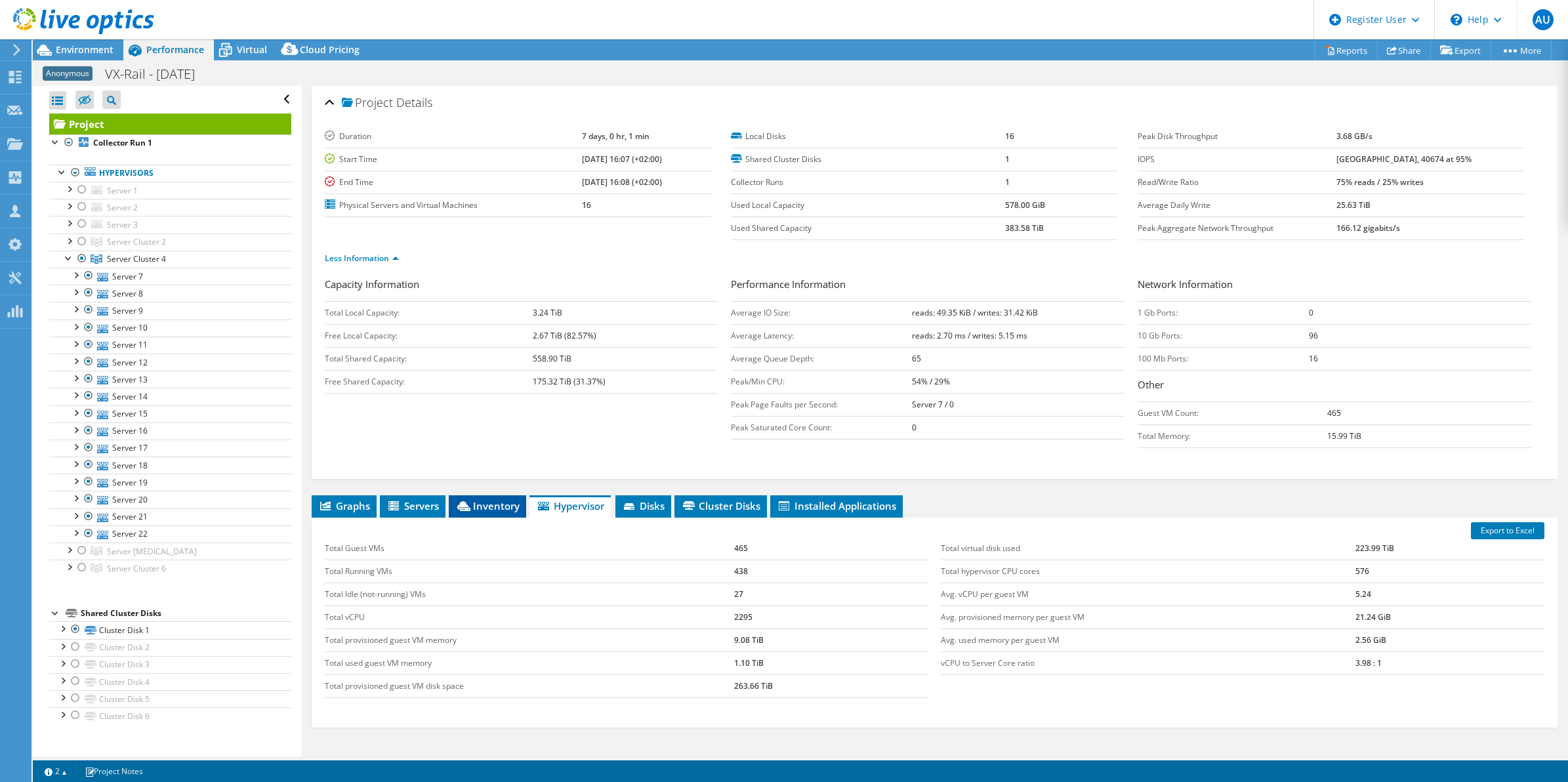
click at [482, 510] on span "Inventory" at bounding box center [487, 505] width 65 height 13
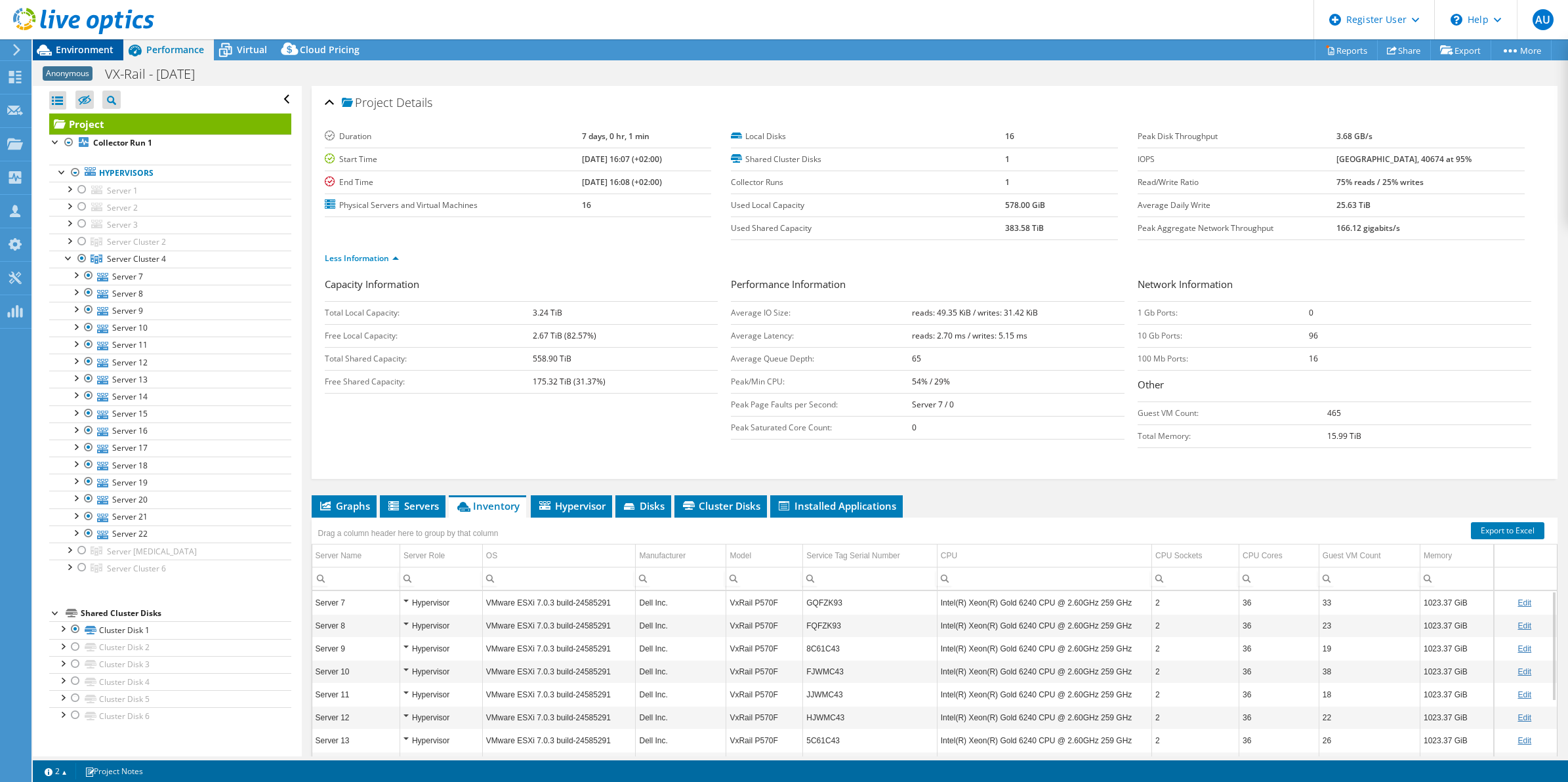
click at [70, 46] on span "Environment" at bounding box center [84, 50] width 57 height 13
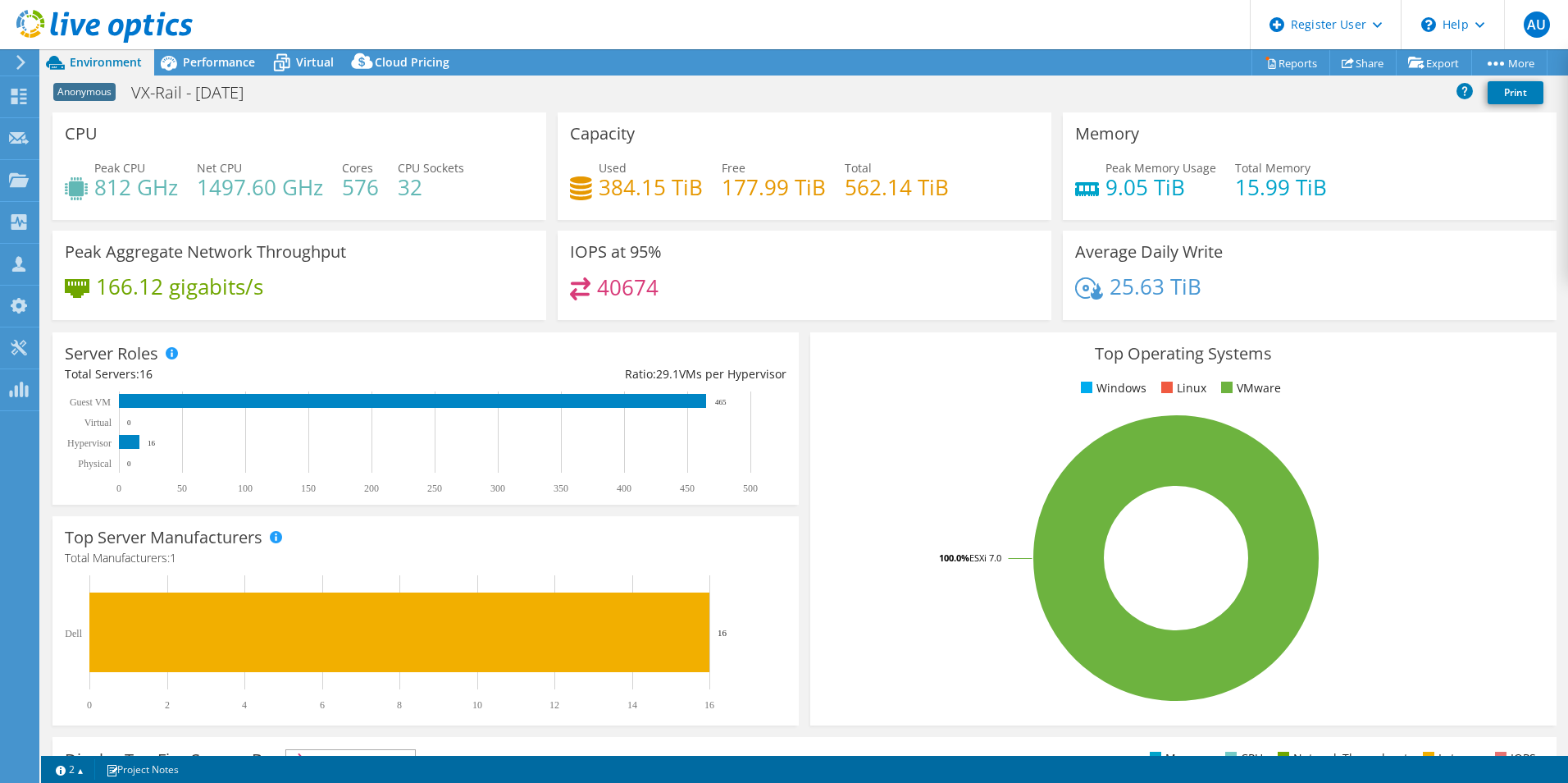
select select "USD"
